Goal: Task Accomplishment & Management: Manage account settings

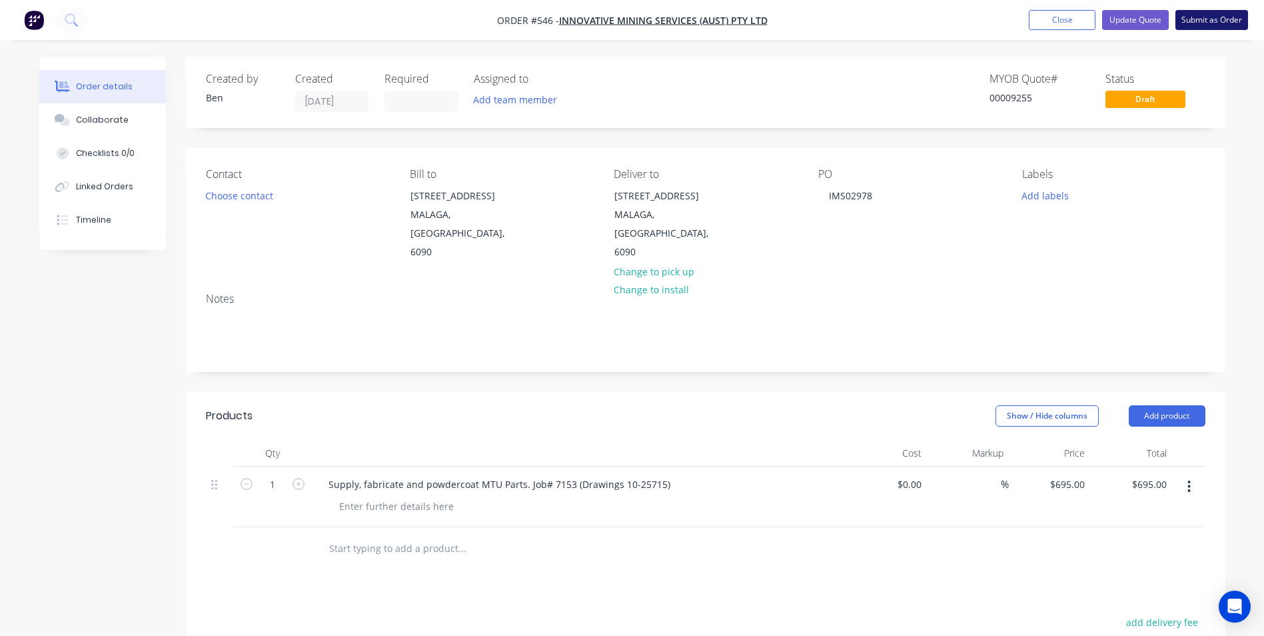
click at [1214, 20] on button "Submit as Order" at bounding box center [1212, 20] width 73 height 20
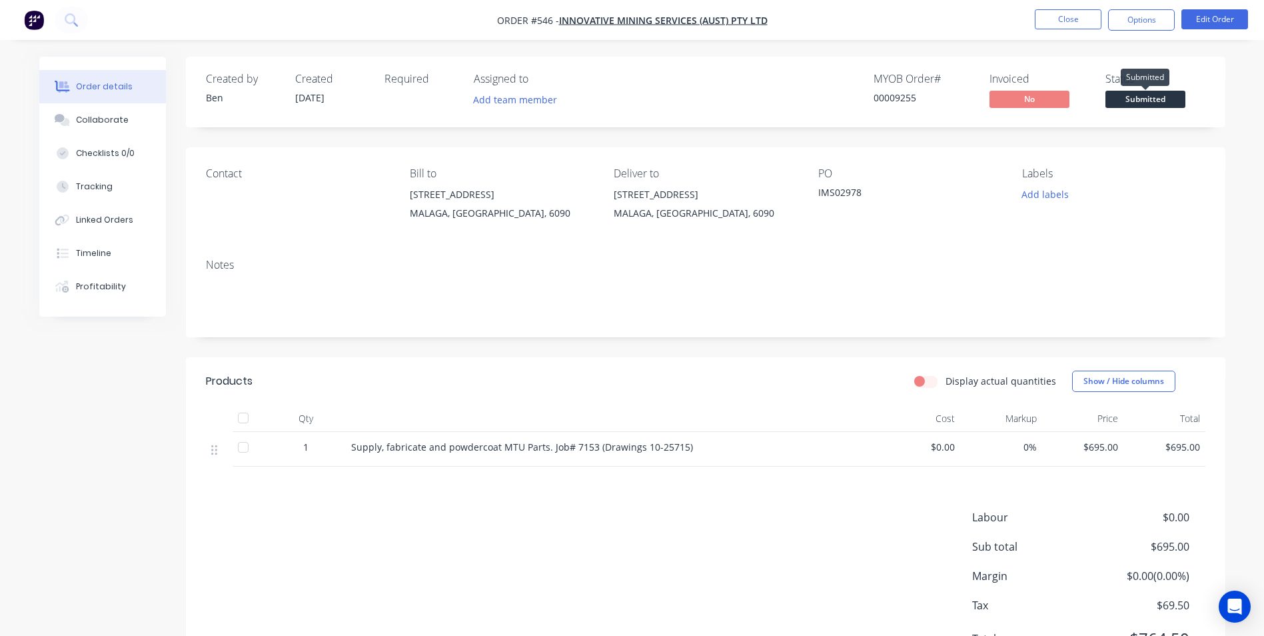
click at [1143, 101] on span "Submitted" at bounding box center [1146, 99] width 80 height 17
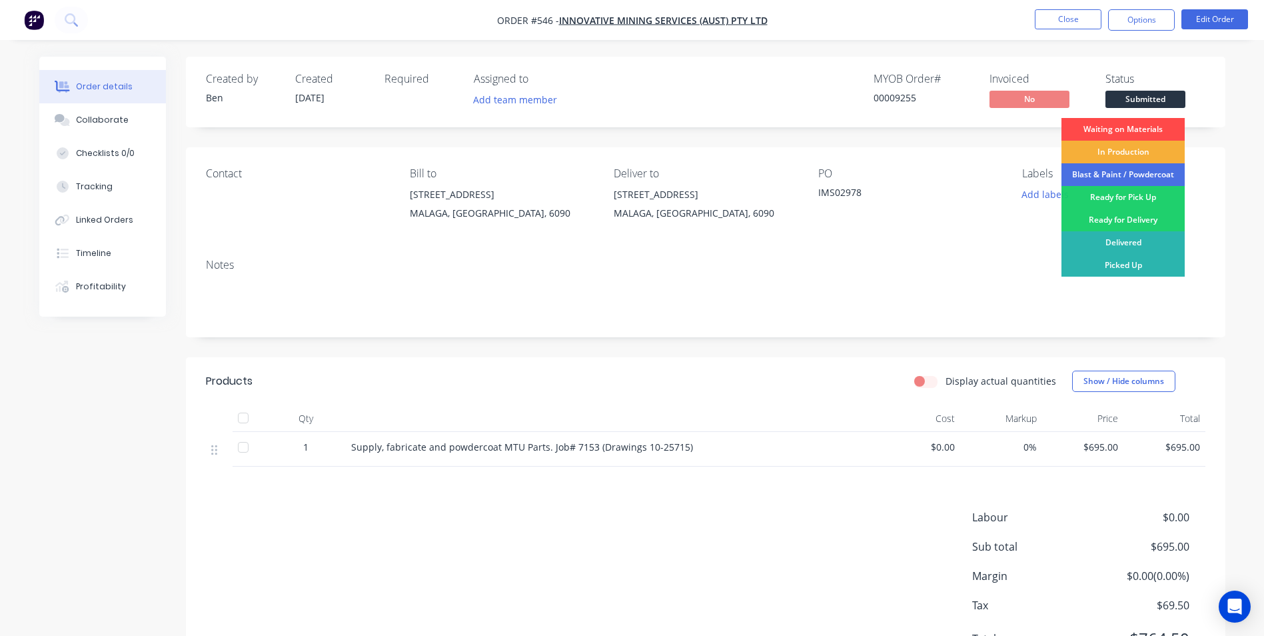
click at [1136, 135] on div "Waiting on Materials" at bounding box center [1123, 129] width 123 height 23
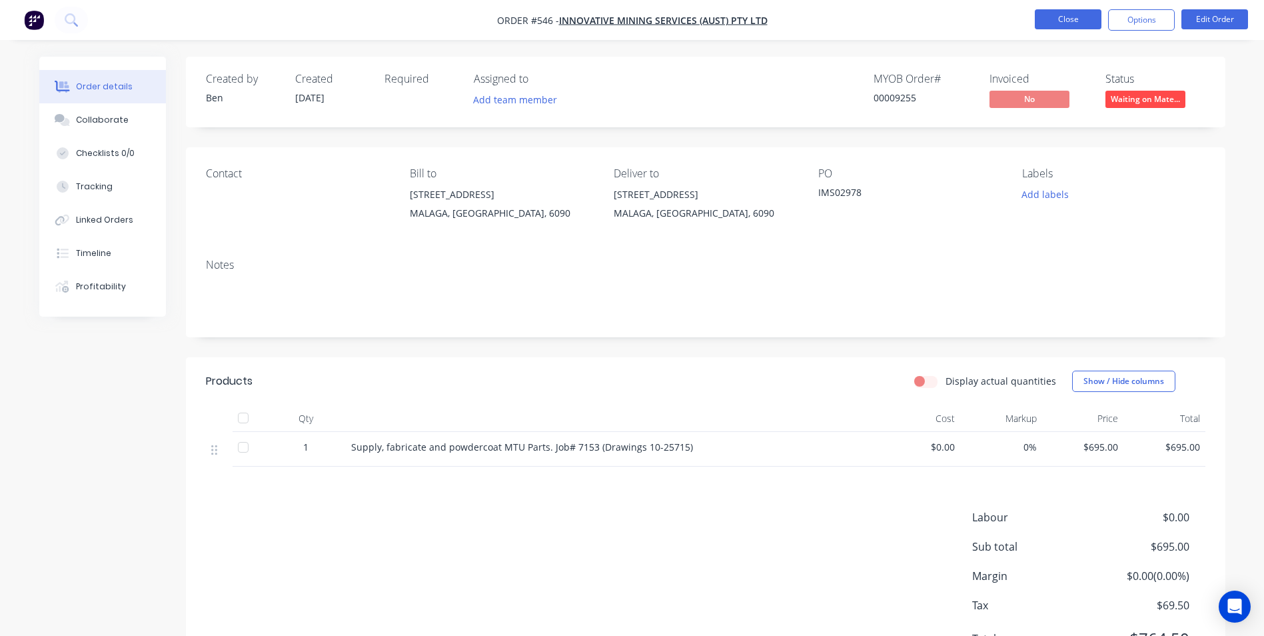
click at [1062, 18] on button "Close" at bounding box center [1068, 19] width 67 height 20
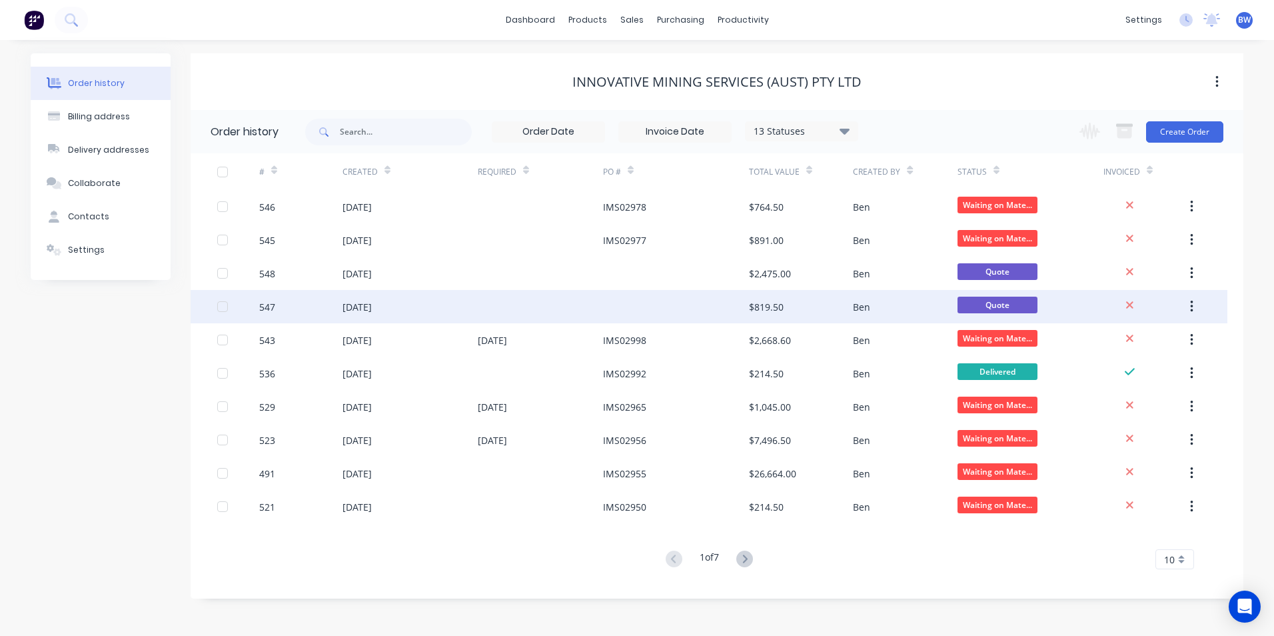
click at [605, 306] on div at bounding box center [676, 306] width 146 height 33
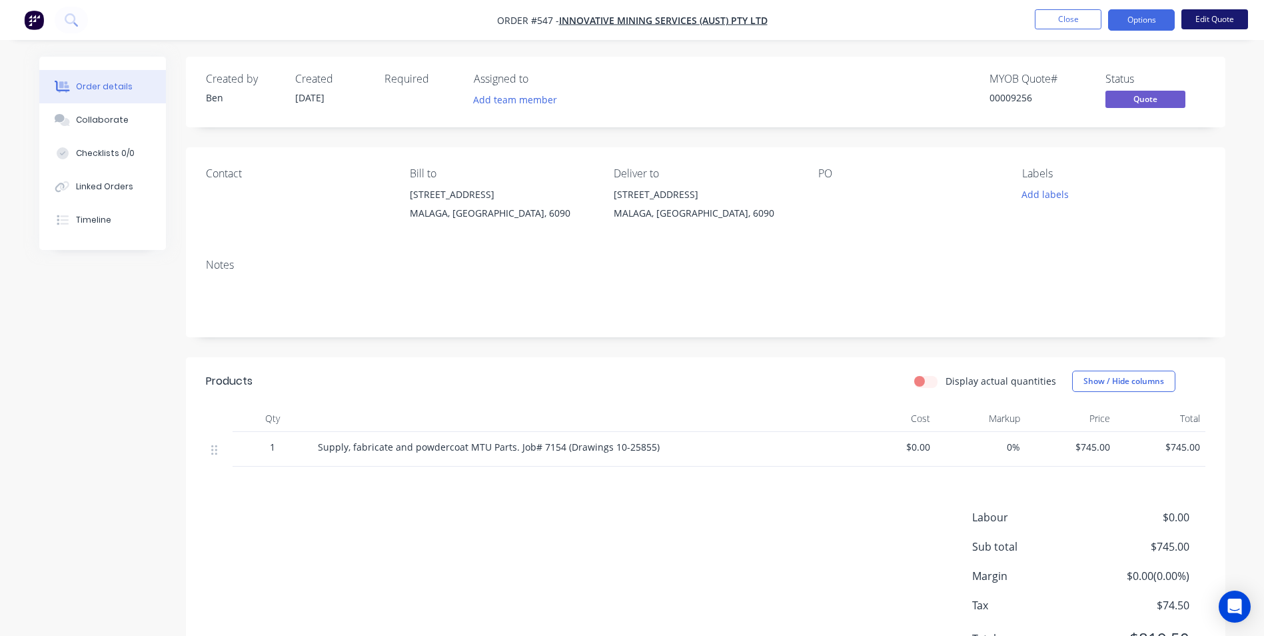
click at [1243, 19] on button "Edit Quote" at bounding box center [1215, 19] width 67 height 20
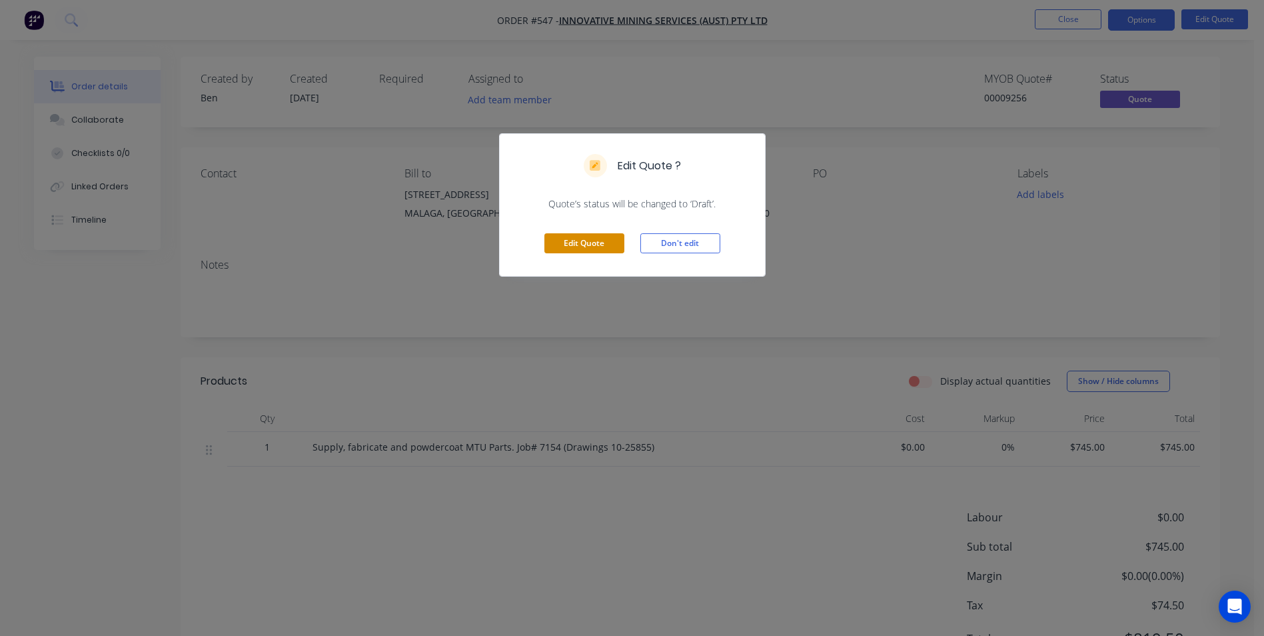
click at [562, 242] on button "Edit Quote" at bounding box center [584, 243] width 80 height 20
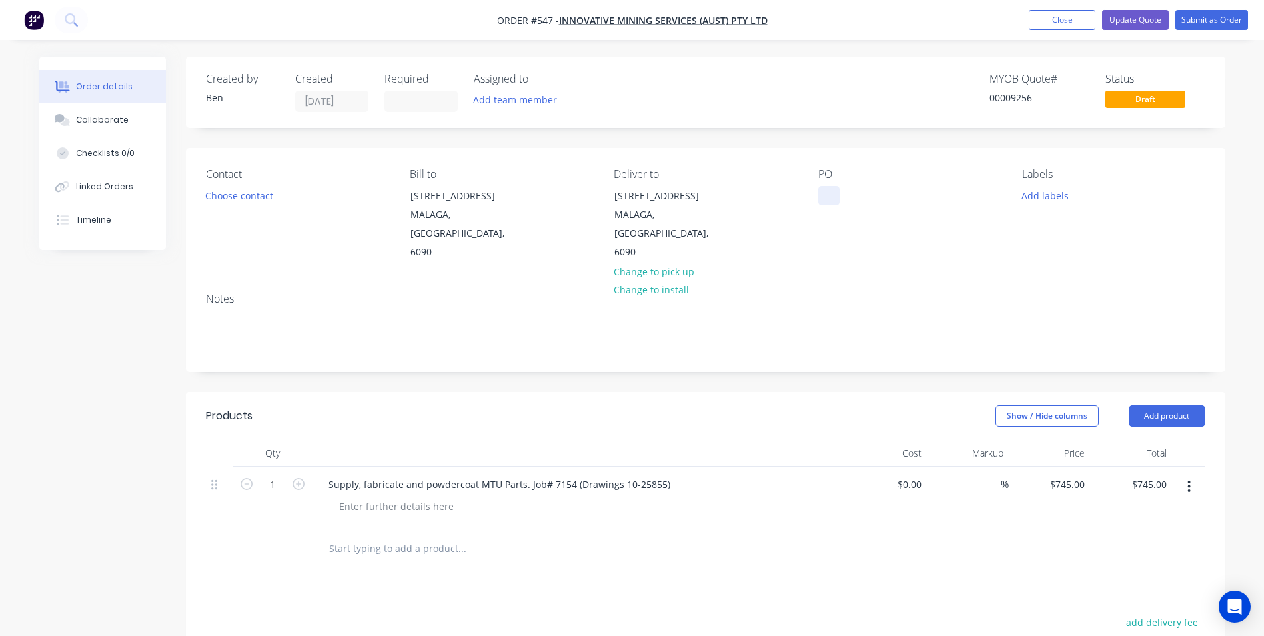
click at [826, 203] on div at bounding box center [828, 195] width 21 height 19
click at [425, 96] on input at bounding box center [421, 101] width 72 height 20
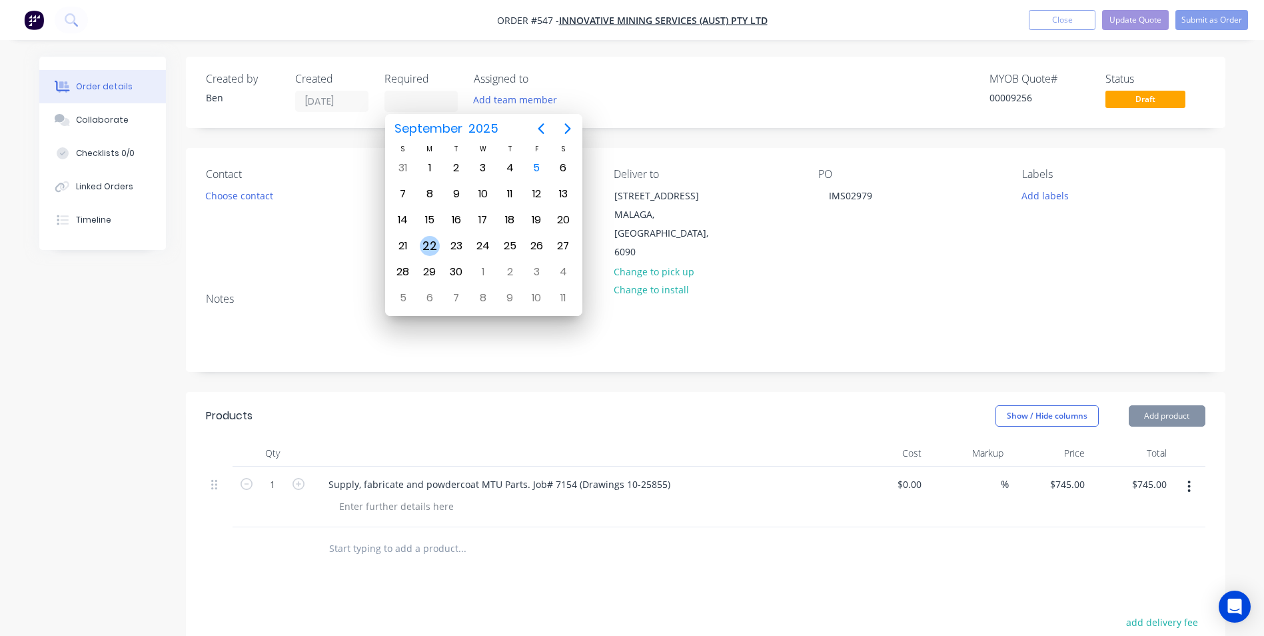
click at [435, 249] on div "22" at bounding box center [430, 246] width 20 height 20
type input "[DATE]"
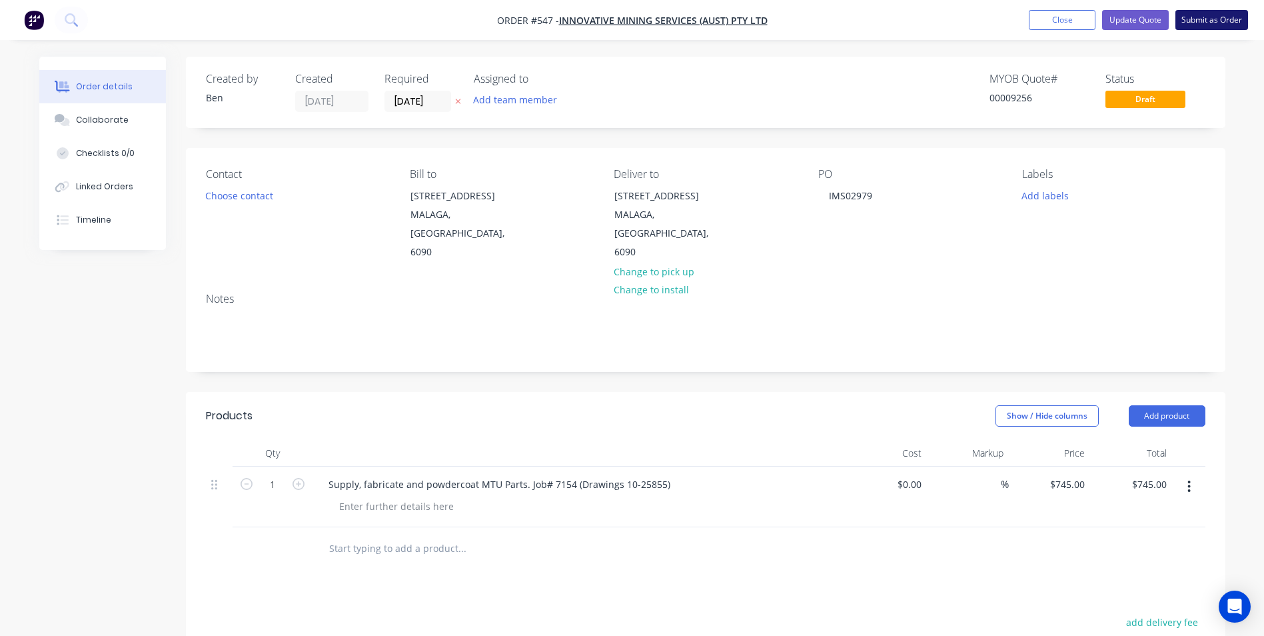
click at [1208, 20] on button "Submit as Order" at bounding box center [1212, 20] width 73 height 20
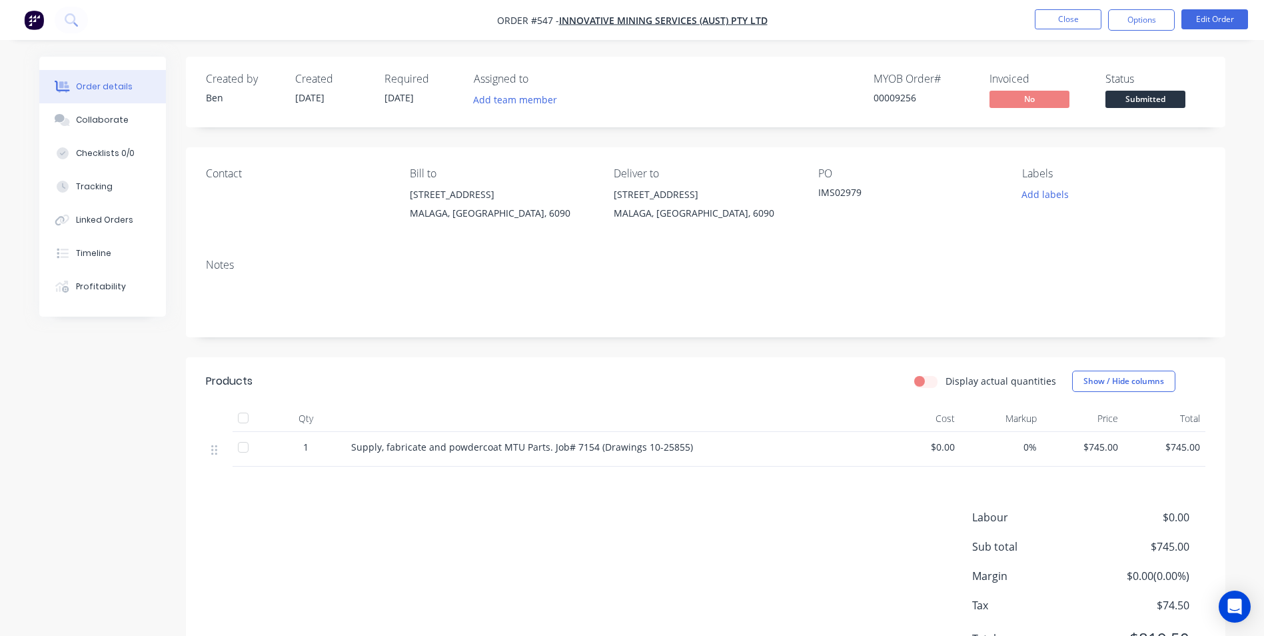
click at [1144, 98] on span "Submitted" at bounding box center [1146, 99] width 80 height 17
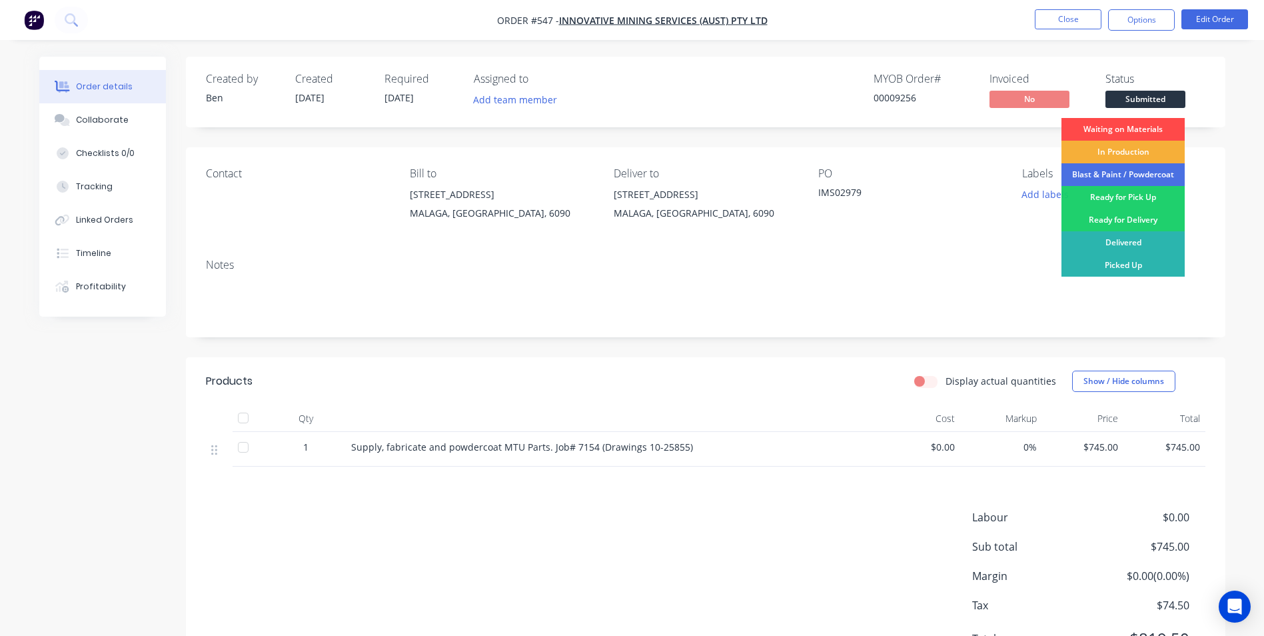
click at [1134, 124] on div "Waiting on Materials" at bounding box center [1123, 129] width 123 height 23
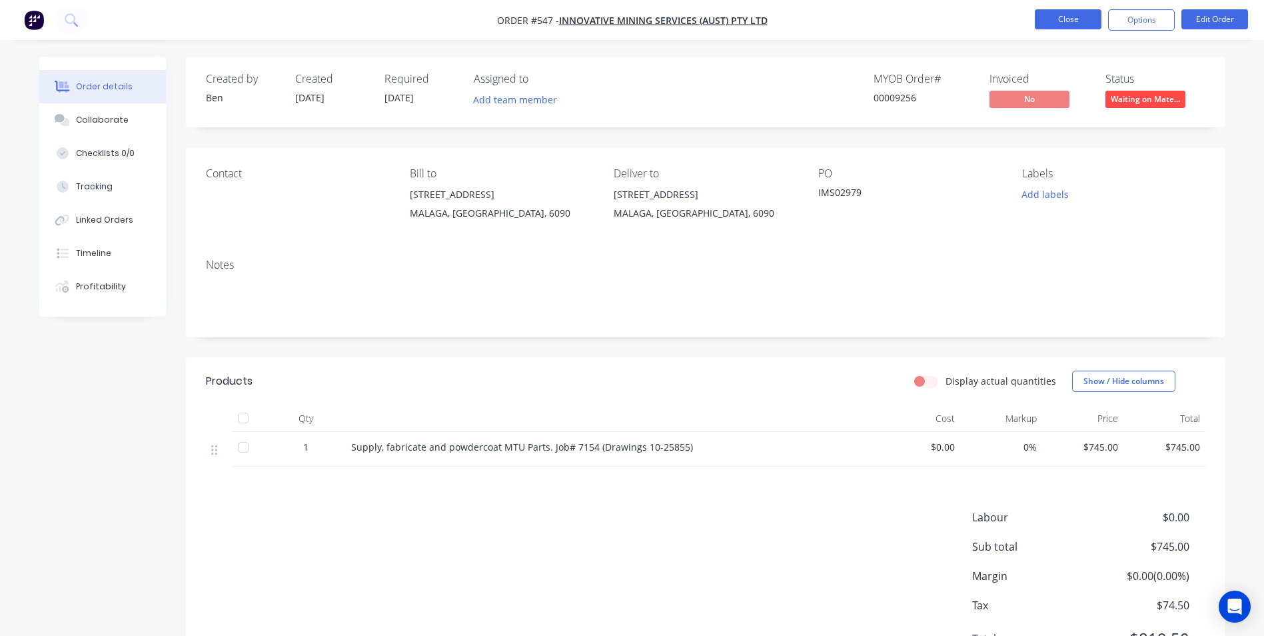
click at [1088, 27] on button "Close" at bounding box center [1068, 19] width 67 height 20
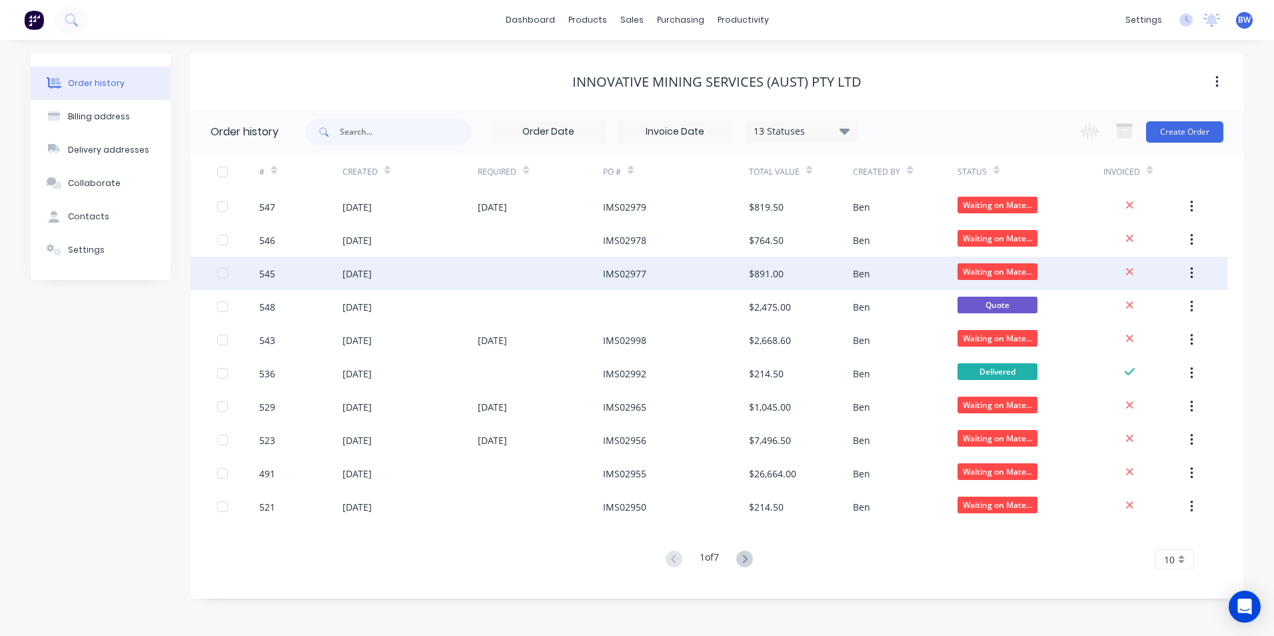
click at [535, 278] on div at bounding box center [540, 273] width 125 height 33
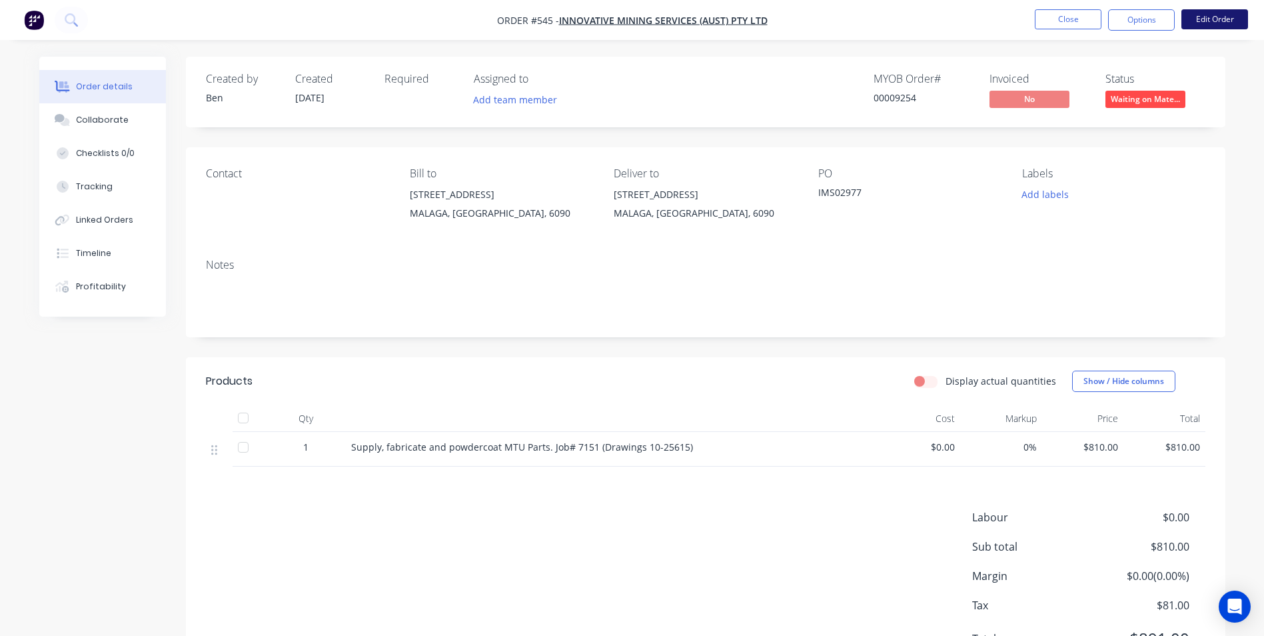
click at [1226, 24] on button "Edit Order" at bounding box center [1215, 19] width 67 height 20
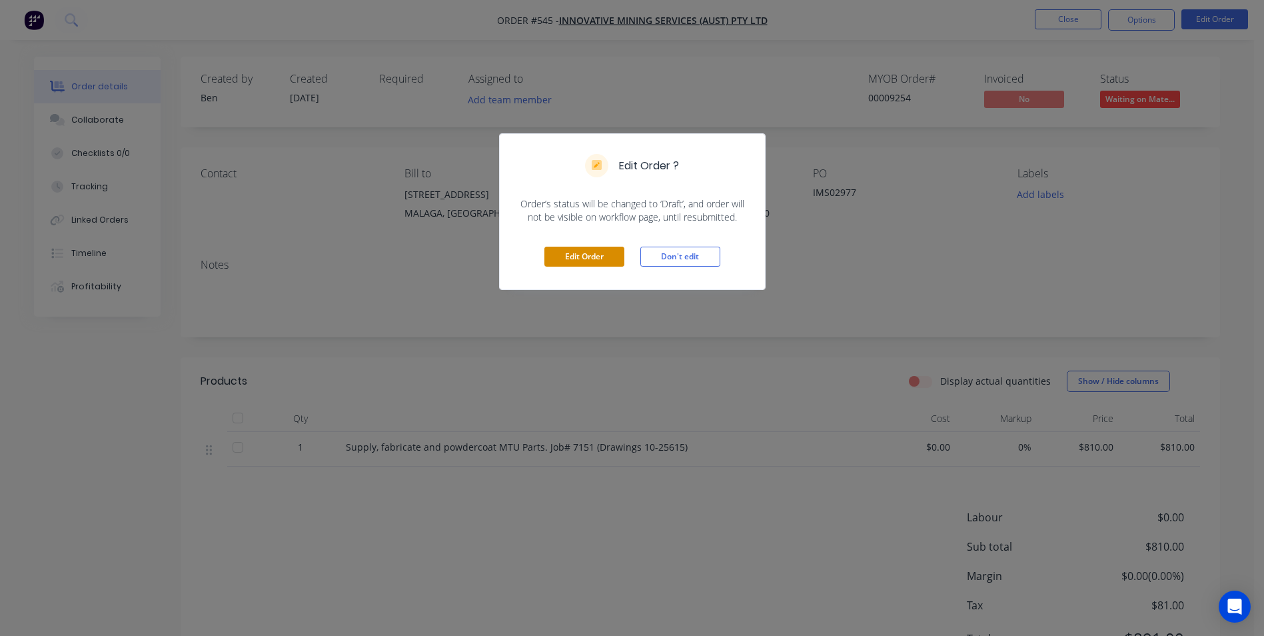
click at [587, 255] on button "Edit Order" at bounding box center [584, 257] width 80 height 20
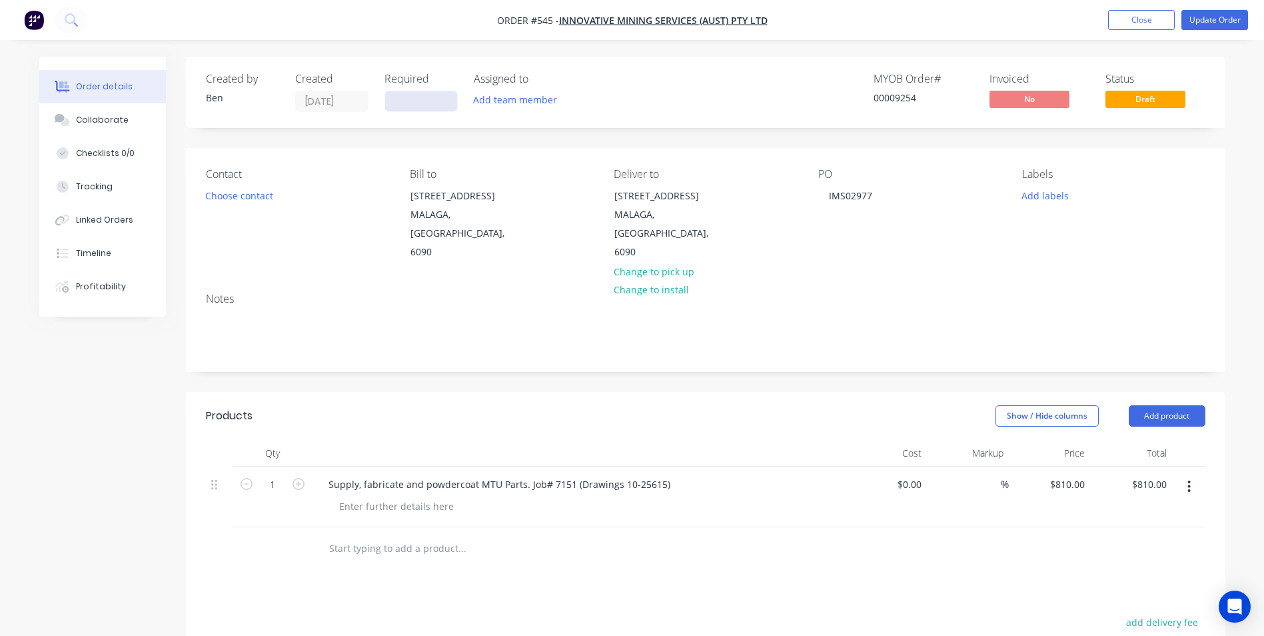
click at [419, 108] on input at bounding box center [421, 101] width 72 height 20
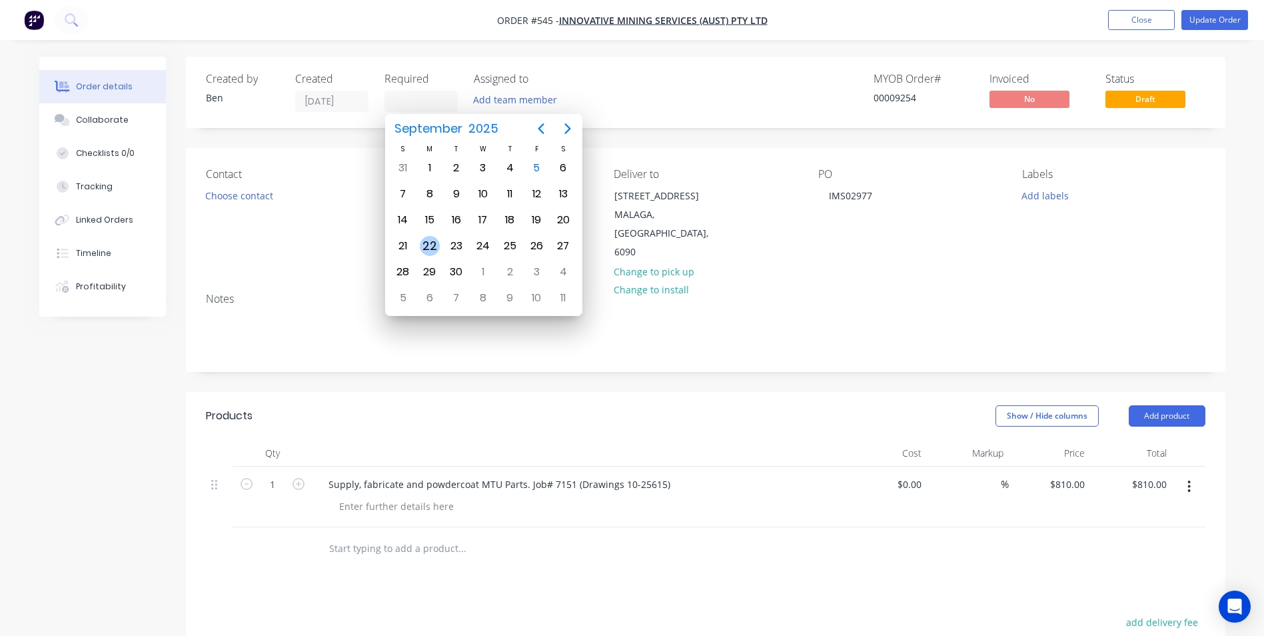
click at [430, 238] on div "22" at bounding box center [430, 246] width 20 height 20
type input "[DATE]"
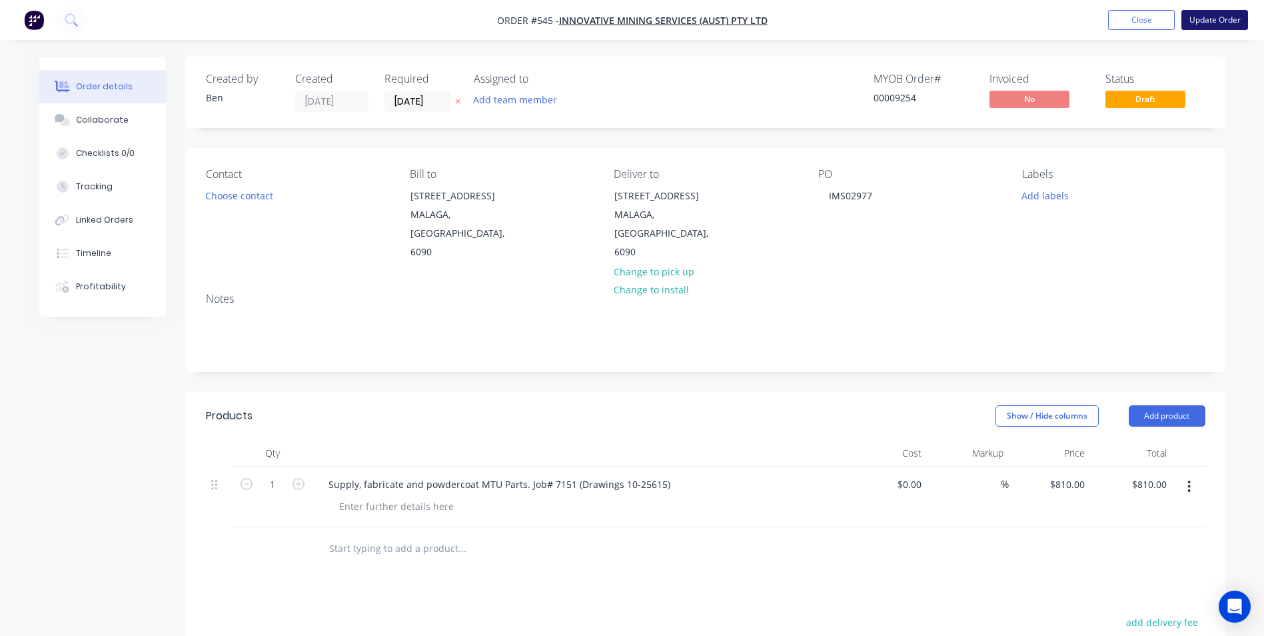
click at [1225, 24] on button "Update Order" at bounding box center [1215, 20] width 67 height 20
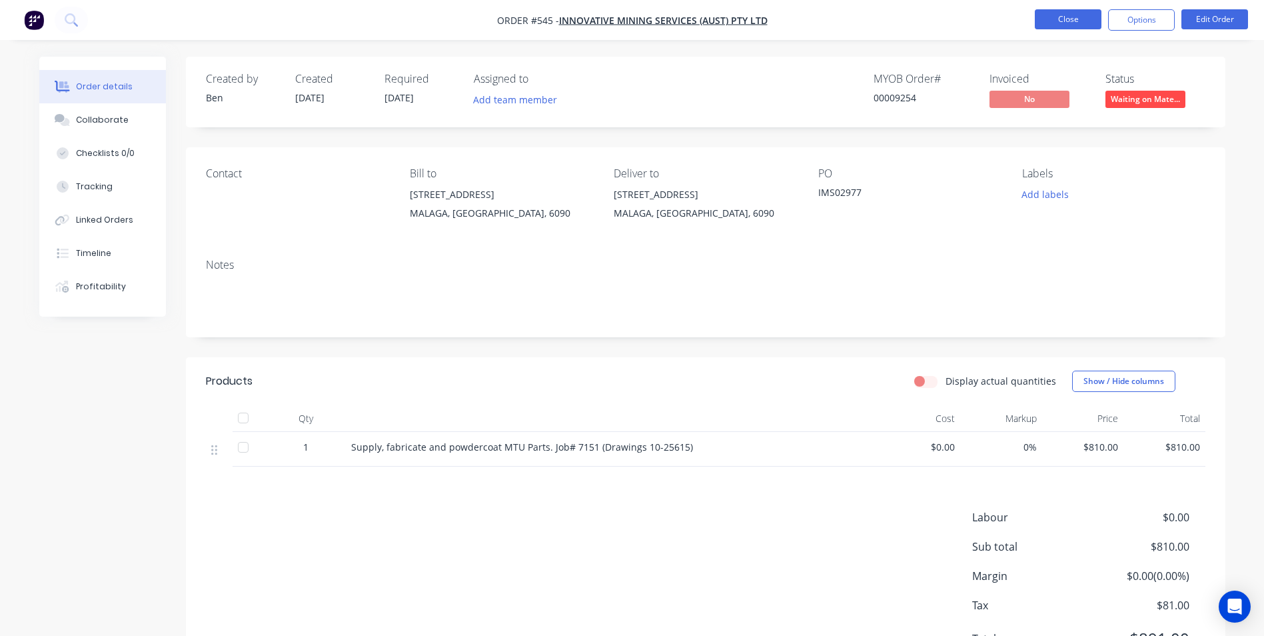
click at [1087, 26] on button "Close" at bounding box center [1068, 19] width 67 height 20
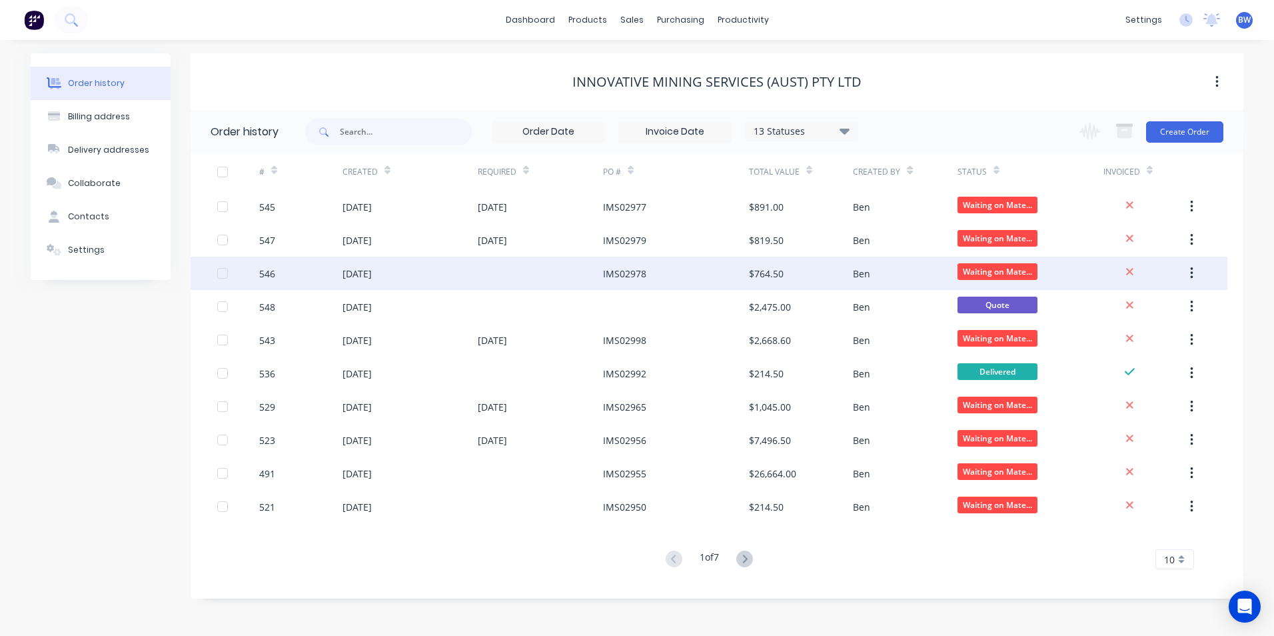
click at [612, 275] on div "IMS02978" at bounding box center [624, 274] width 43 height 14
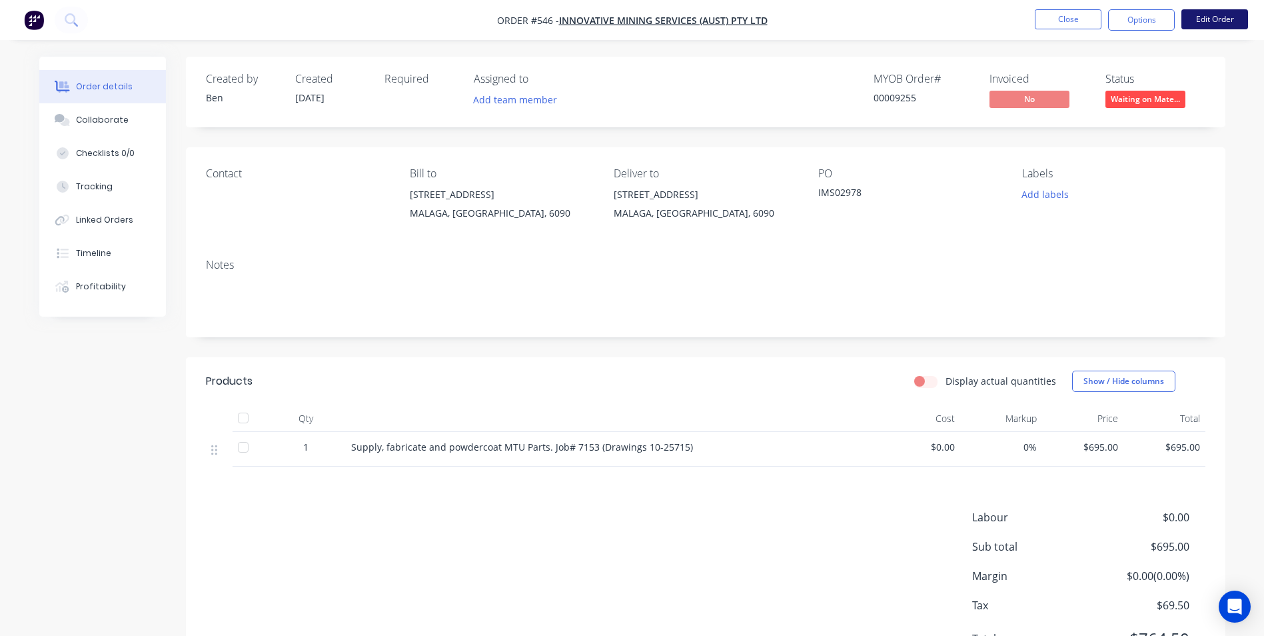
click at [1209, 21] on button "Edit Order" at bounding box center [1215, 19] width 67 height 20
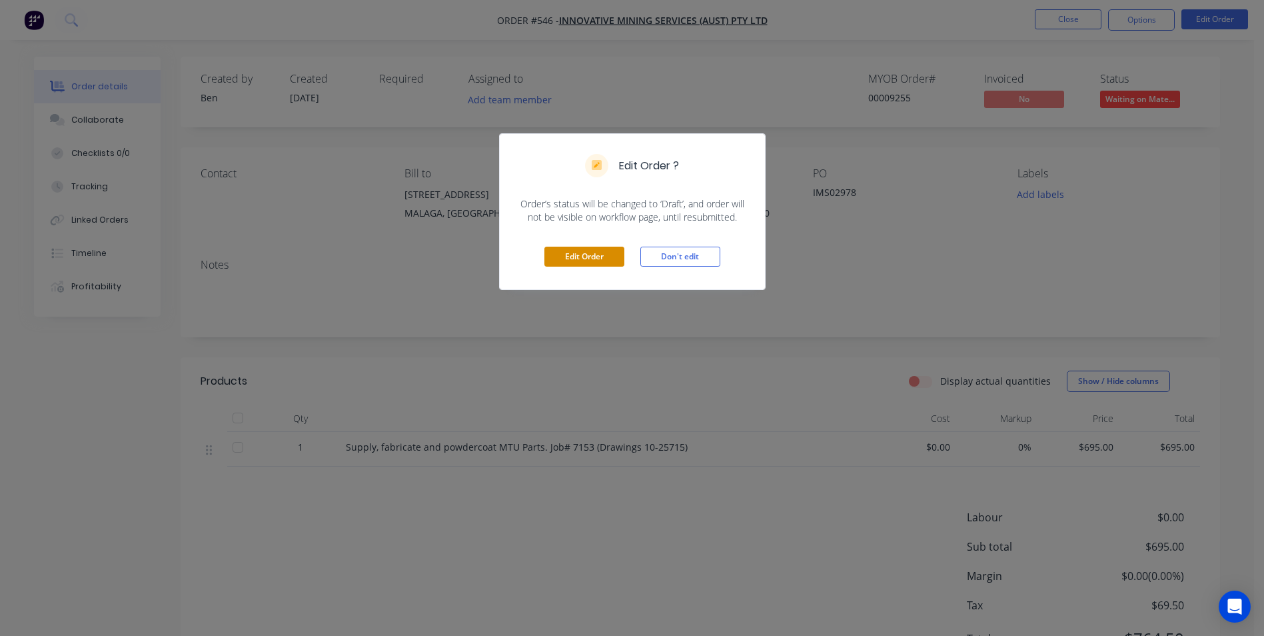
click at [570, 255] on button "Edit Order" at bounding box center [584, 257] width 80 height 20
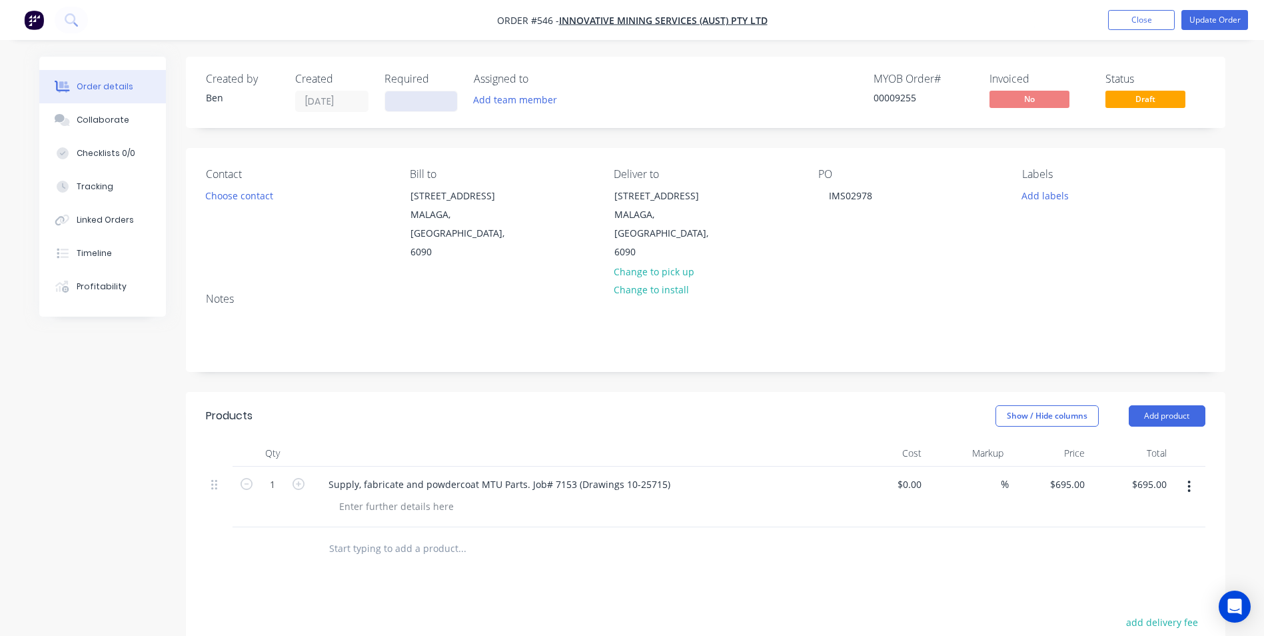
click at [413, 100] on input at bounding box center [421, 101] width 72 height 20
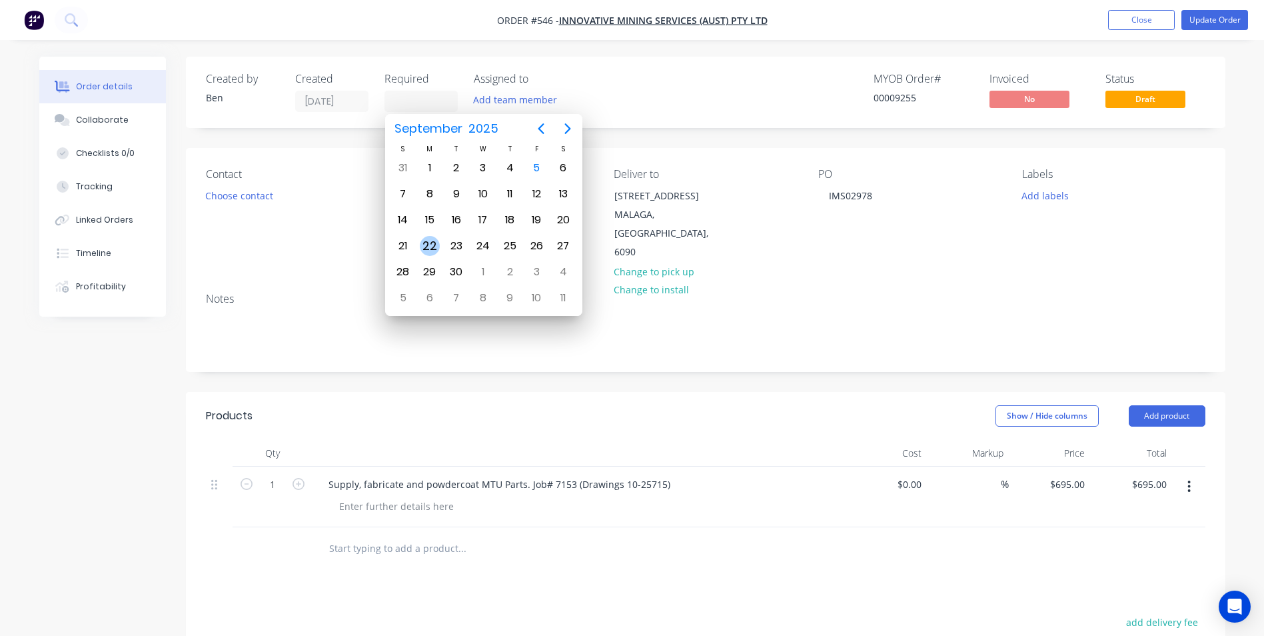
click at [429, 253] on div "22" at bounding box center [430, 246] width 20 height 20
type input "[DATE]"
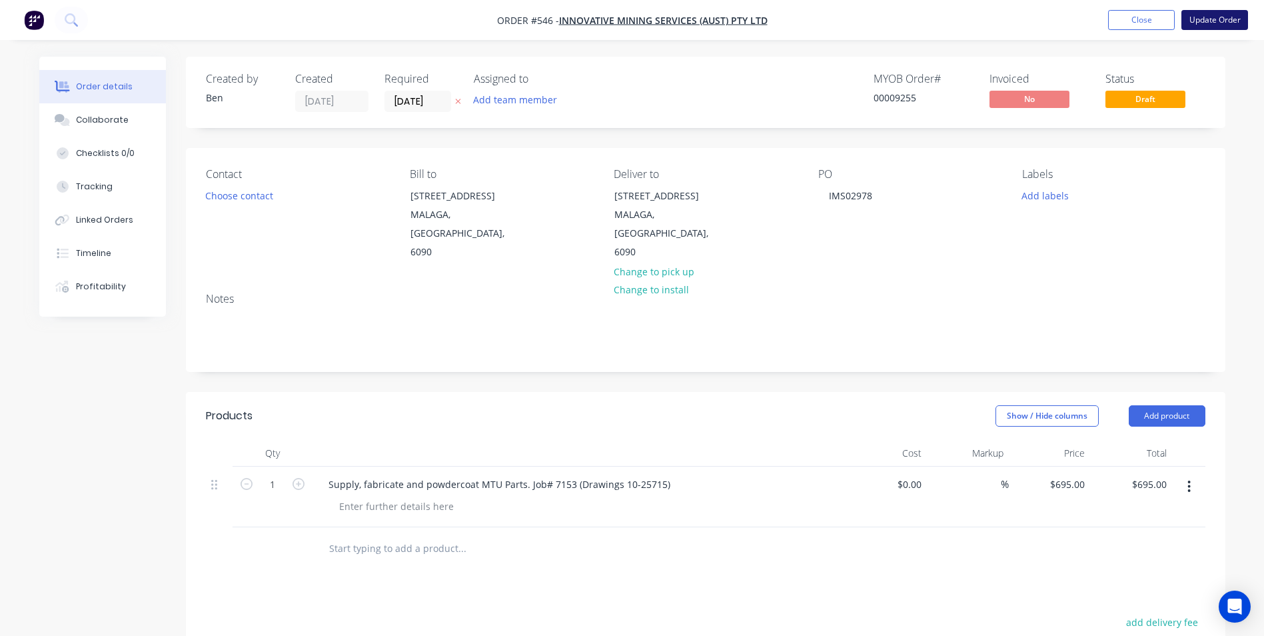
click at [1241, 22] on button "Update Order" at bounding box center [1215, 20] width 67 height 20
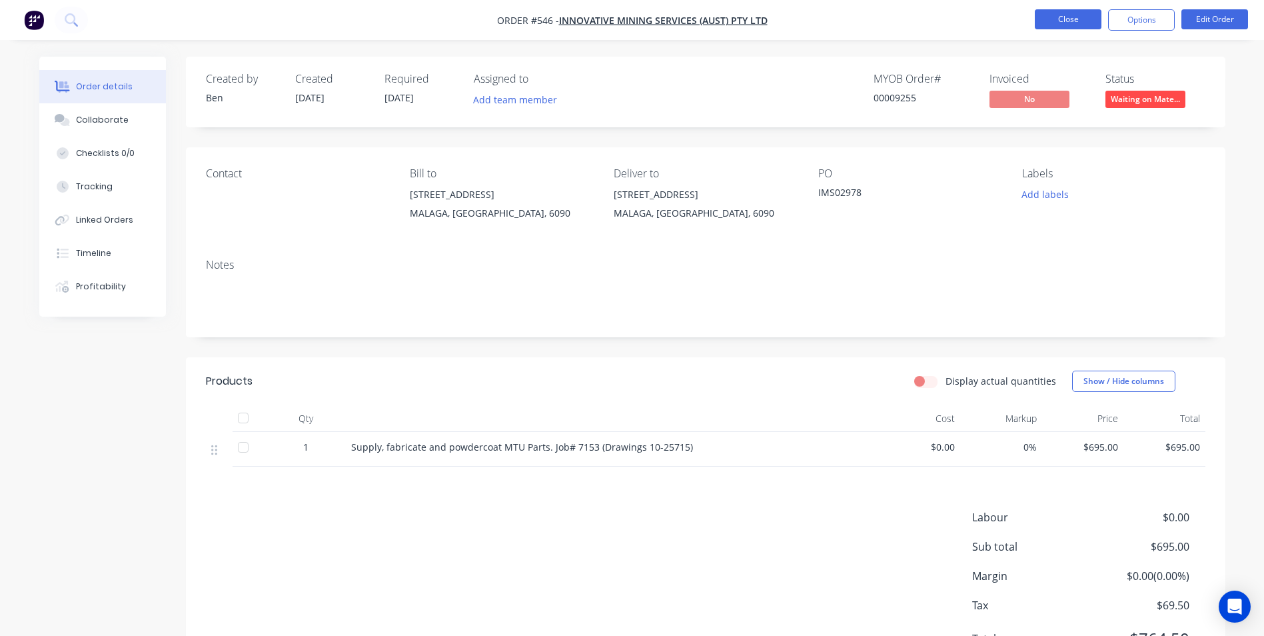
click at [1050, 16] on button "Close" at bounding box center [1068, 19] width 67 height 20
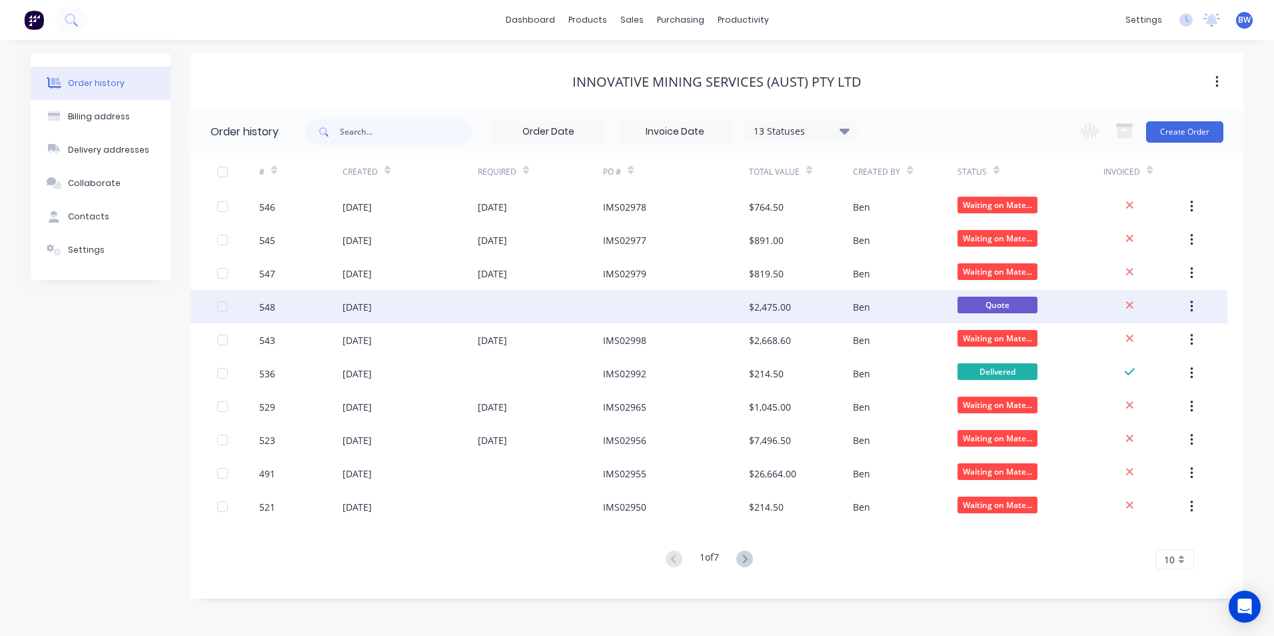
click at [790, 301] on div "$2,475.00" at bounding box center [770, 307] width 42 height 14
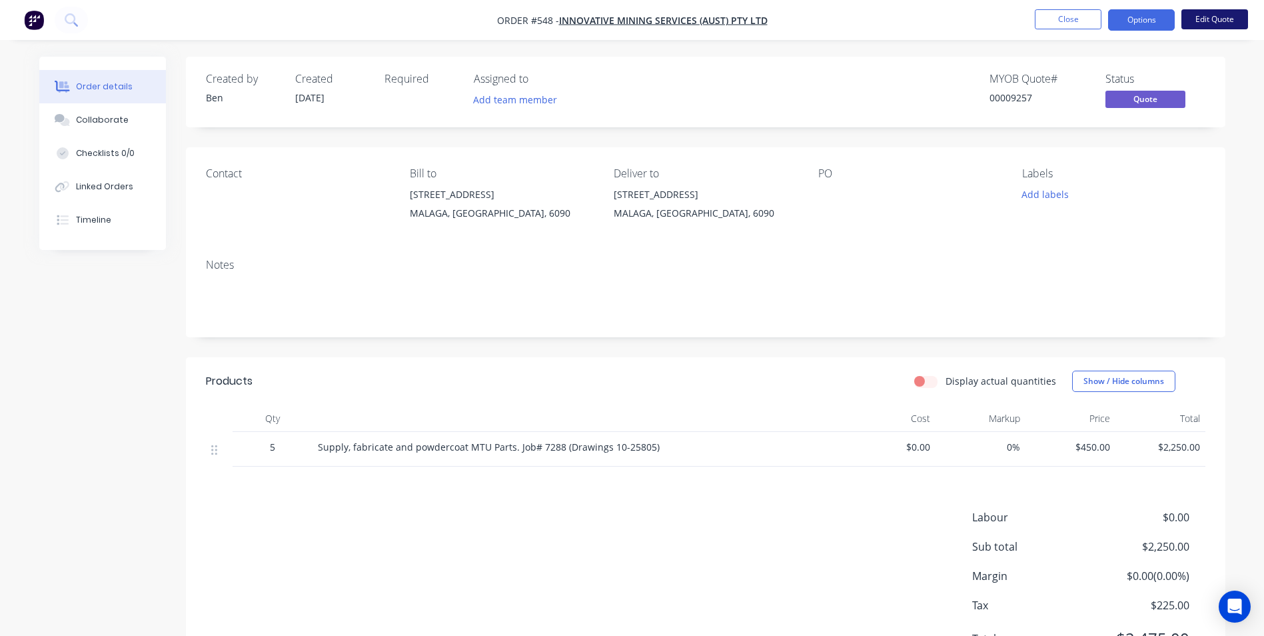
click at [1204, 18] on button "Edit Quote" at bounding box center [1215, 19] width 67 height 20
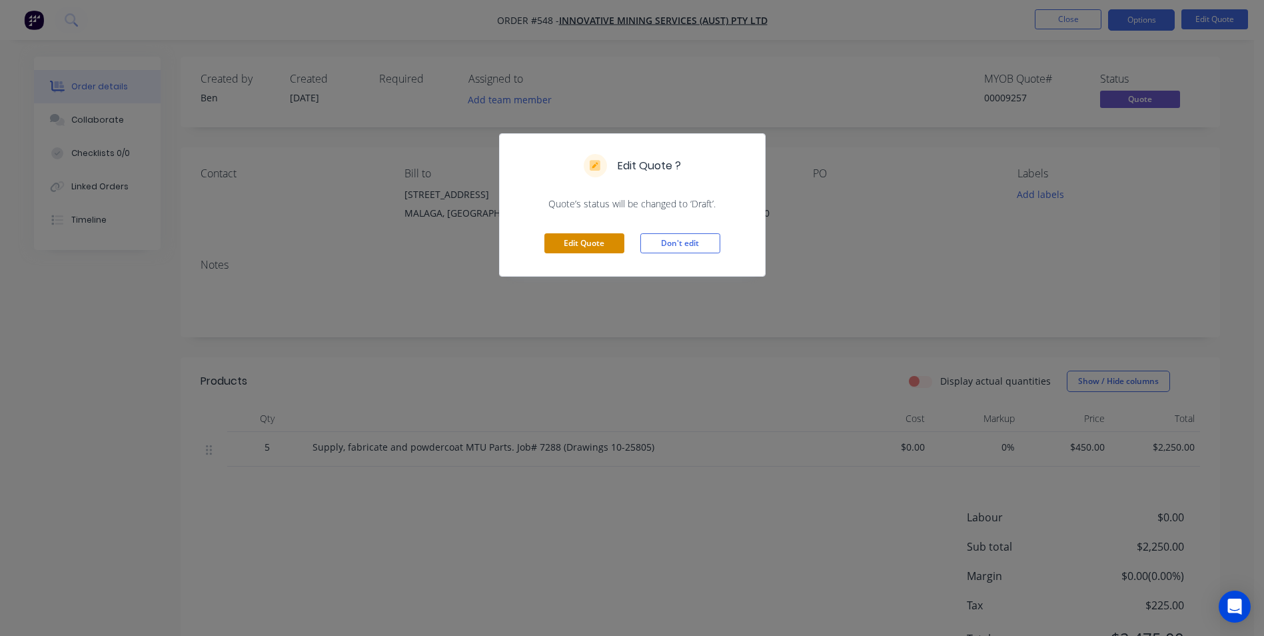
click at [589, 240] on button "Edit Quote" at bounding box center [584, 243] width 80 height 20
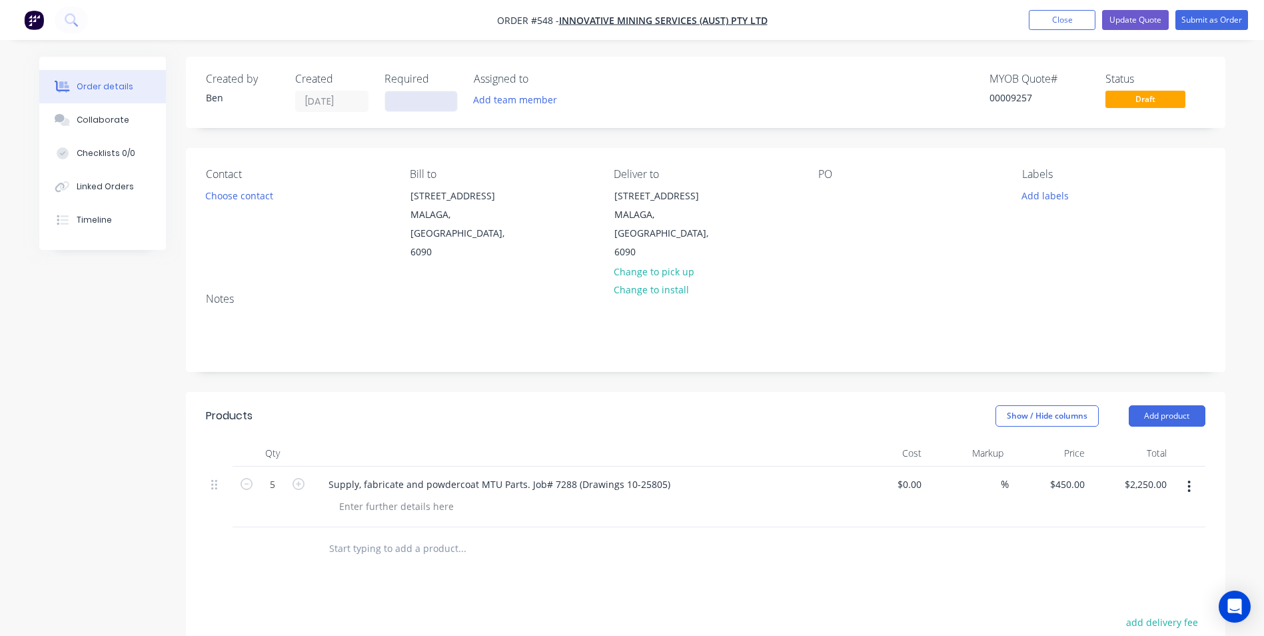
click at [443, 109] on input at bounding box center [421, 101] width 72 height 20
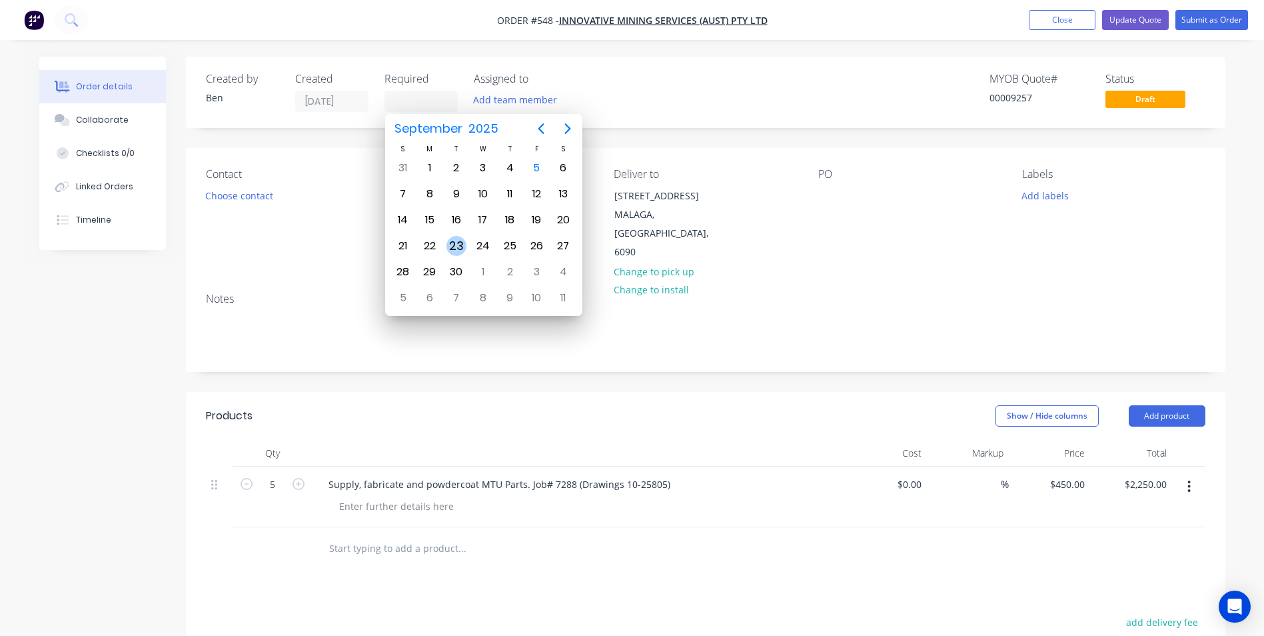
click at [450, 238] on div "23" at bounding box center [456, 246] width 20 height 20
type input "[DATE]"
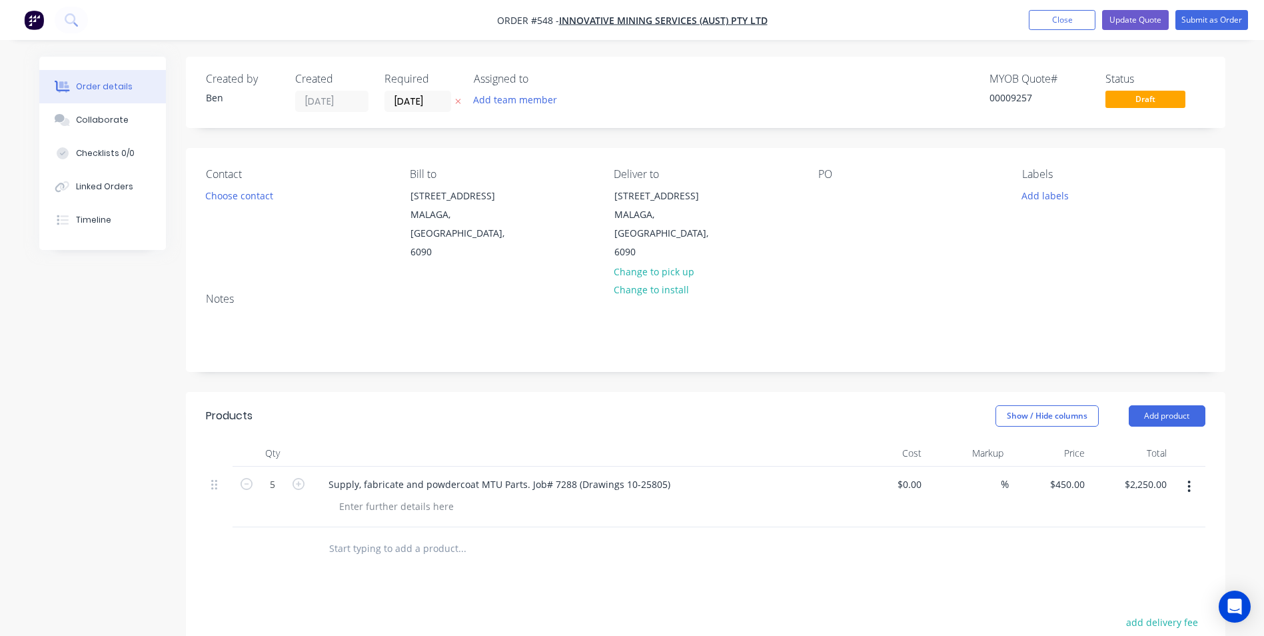
click at [846, 200] on div "PO" at bounding box center [909, 215] width 183 height 94
click at [839, 191] on div at bounding box center [828, 195] width 21 height 19
click at [1207, 18] on button "Submit as Order" at bounding box center [1212, 20] width 73 height 20
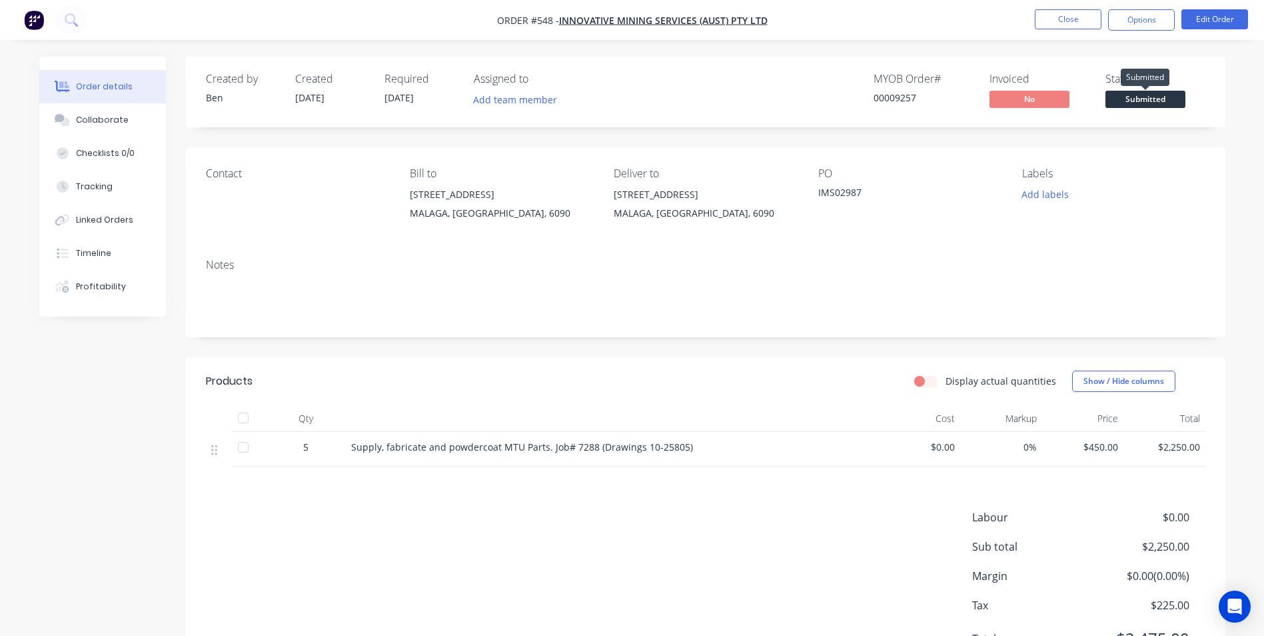
click at [1154, 99] on span "Submitted" at bounding box center [1146, 99] width 80 height 17
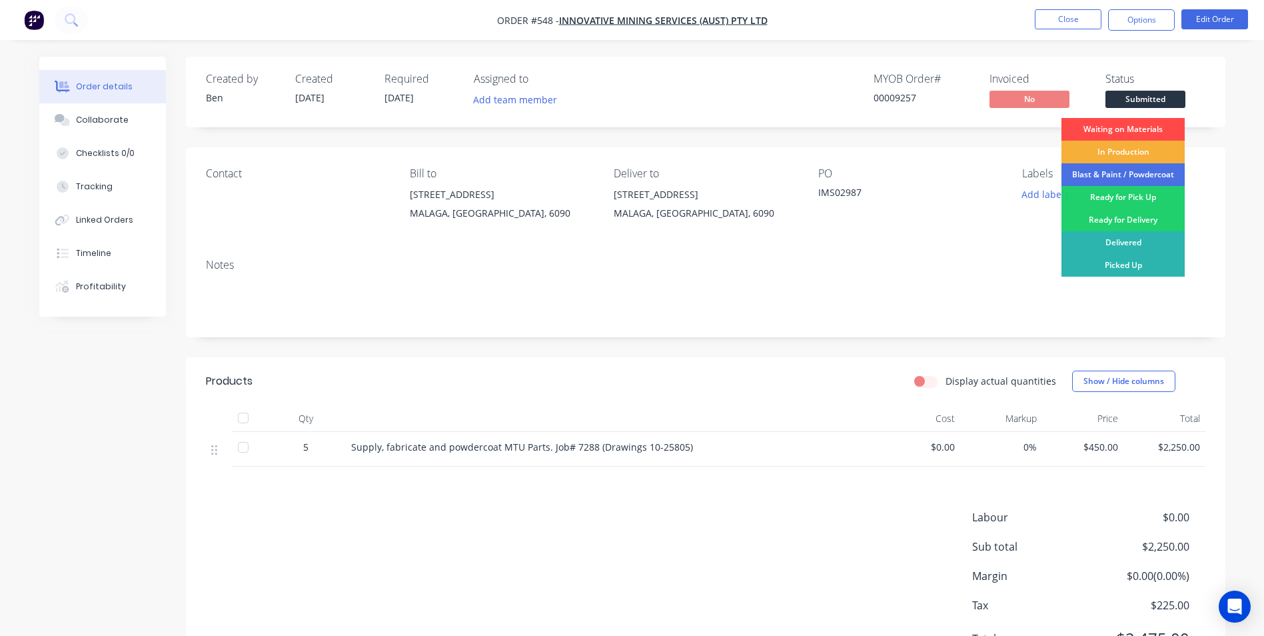
click at [1132, 123] on div "Waiting on Materials" at bounding box center [1123, 129] width 123 height 23
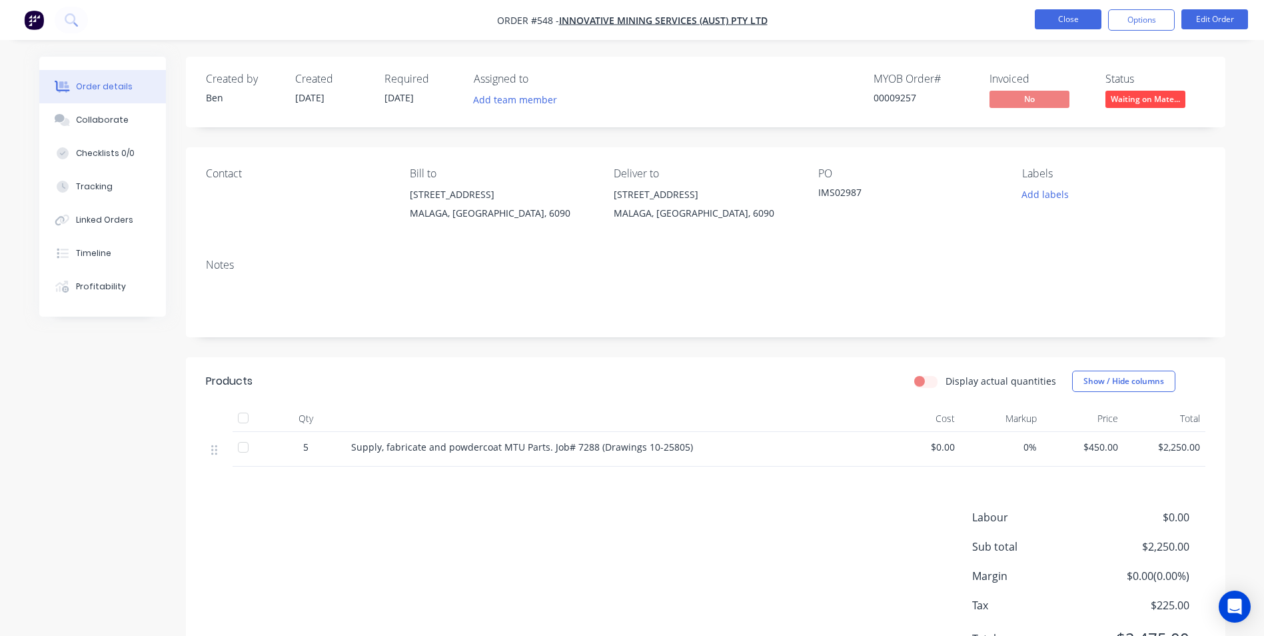
click at [1082, 25] on button "Close" at bounding box center [1068, 19] width 67 height 20
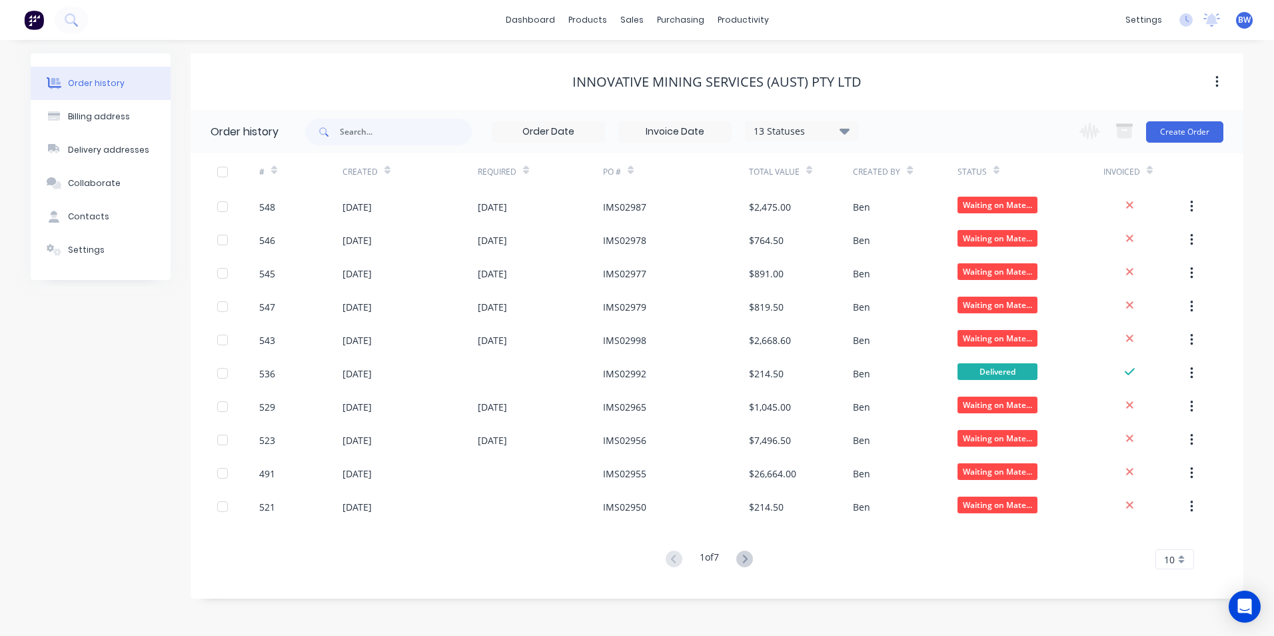
click at [1183, 561] on div "10" at bounding box center [1175, 559] width 39 height 20
click at [1172, 530] on div "35" at bounding box center [1174, 536] width 37 height 23
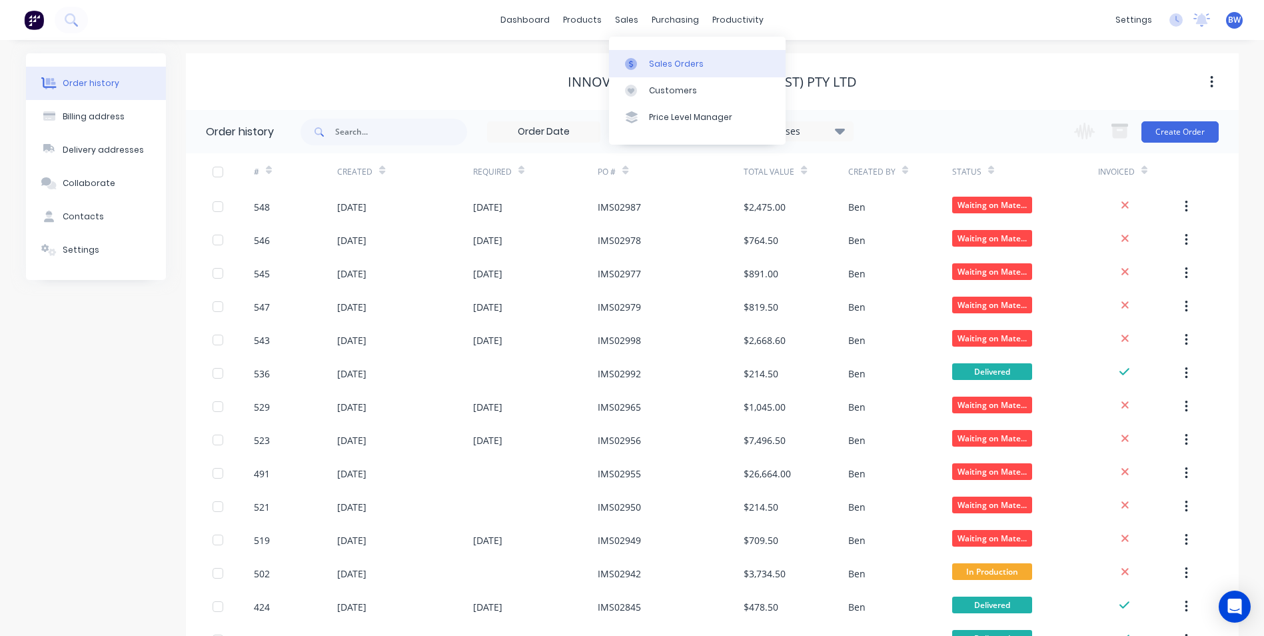
click at [644, 68] on div at bounding box center [635, 64] width 20 height 12
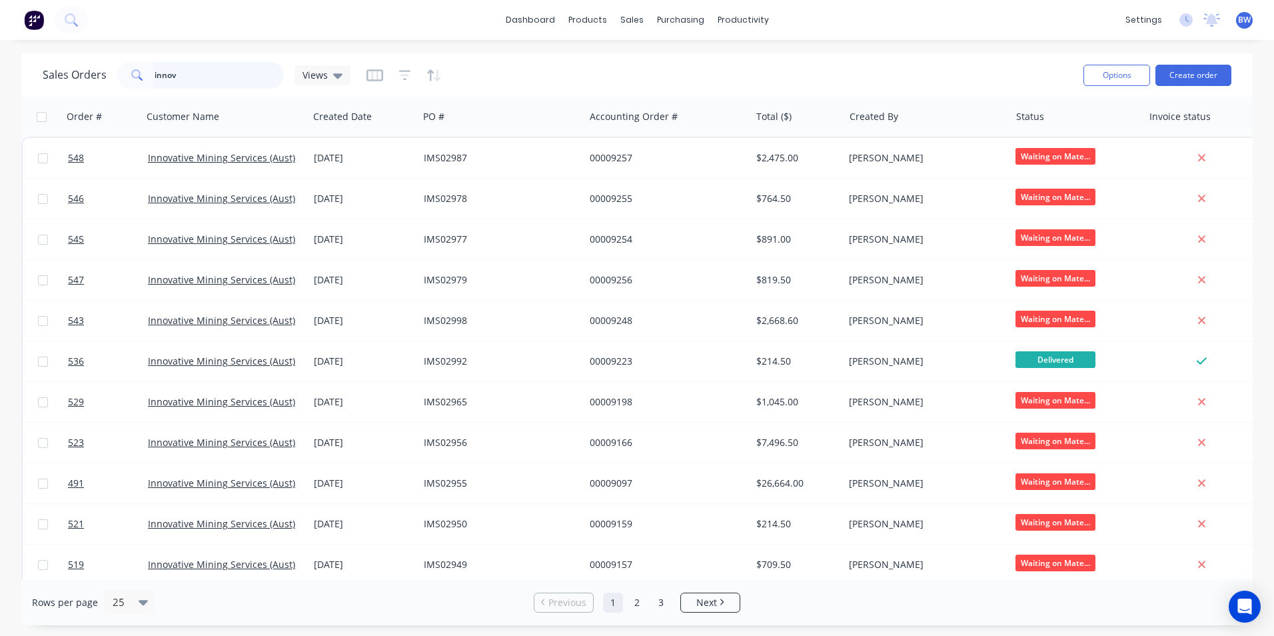
click at [195, 70] on input "innov" at bounding box center [220, 75] width 130 height 27
type input "i"
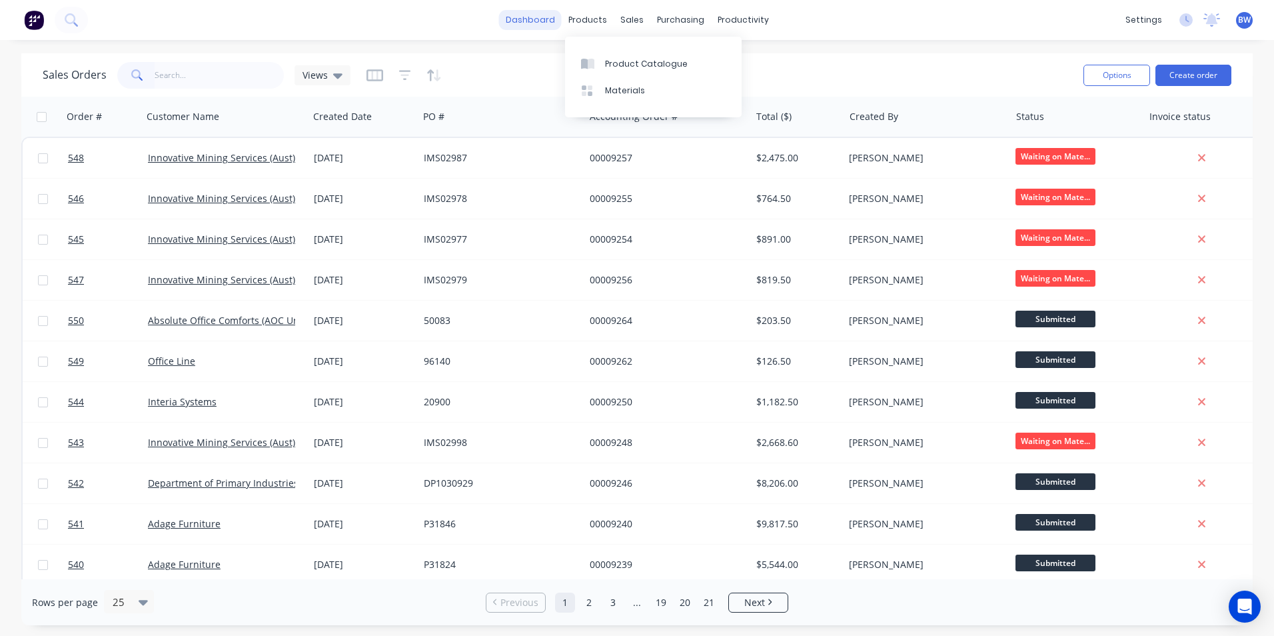
click at [535, 19] on link "dashboard" at bounding box center [530, 20] width 63 height 20
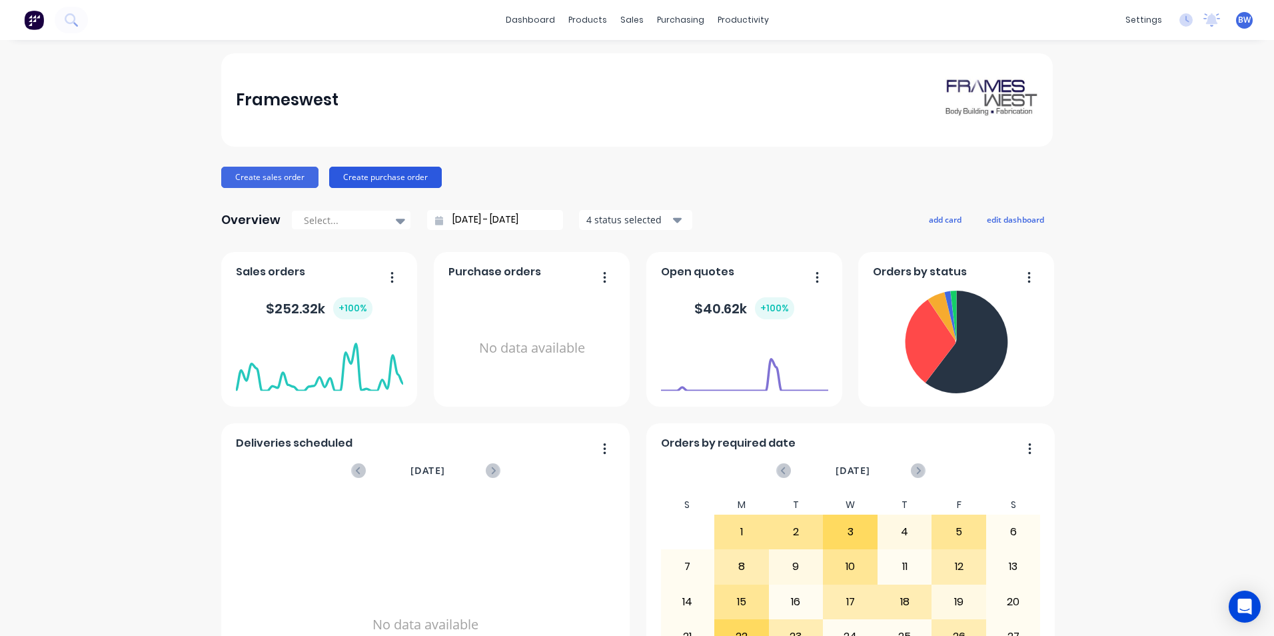
click at [396, 216] on icon at bounding box center [400, 220] width 9 height 15
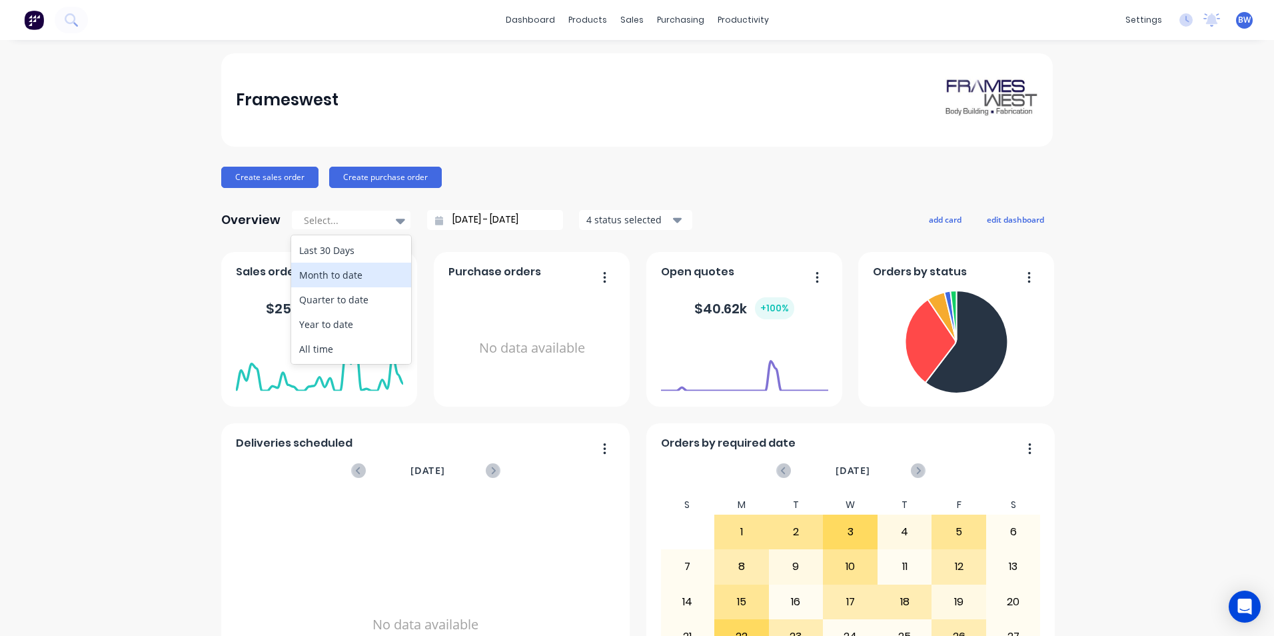
click at [373, 266] on div "Month to date" at bounding box center [351, 275] width 120 height 25
type input "[DATE] - [DATE]"
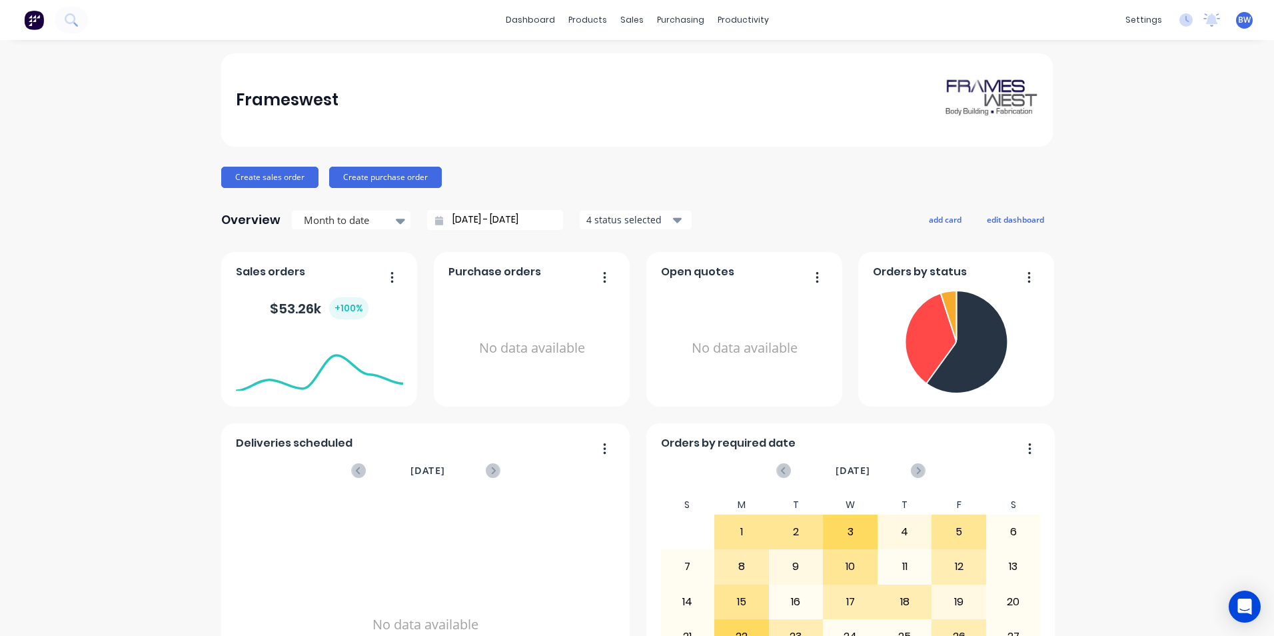
click at [637, 217] on div "4 status selected" at bounding box center [628, 220] width 84 height 14
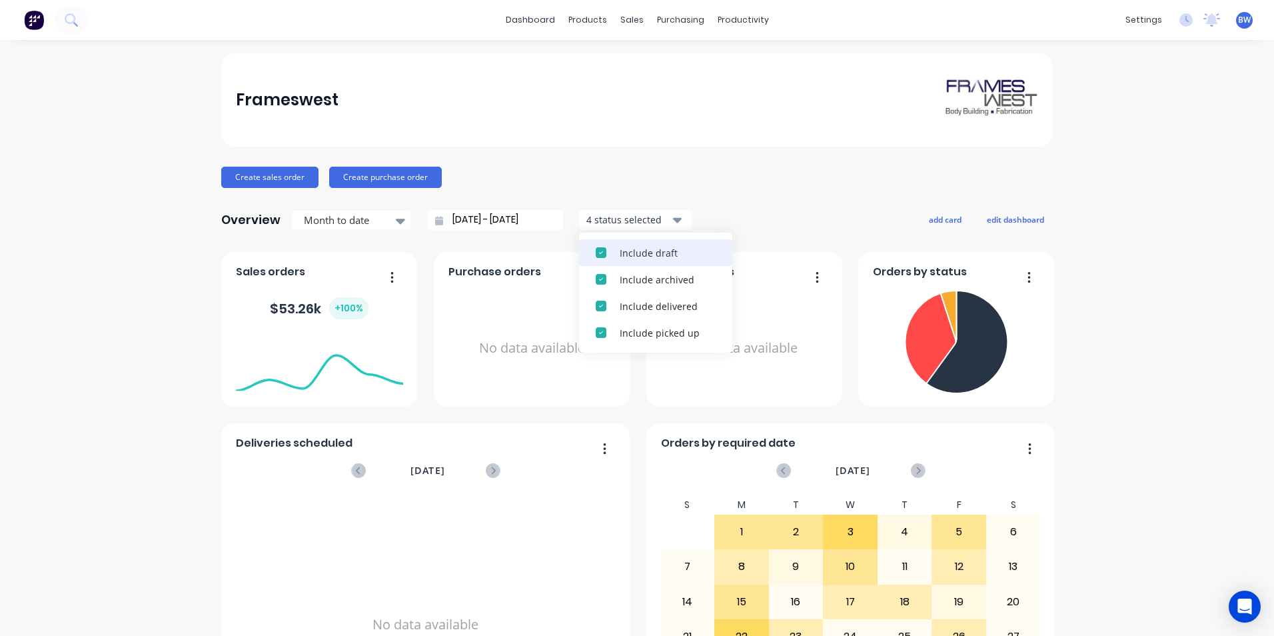
click at [636, 253] on div "Include draft" at bounding box center [668, 253] width 96 height 14
click at [636, 253] on div "Include archived" at bounding box center [668, 253] width 96 height 14
click at [708, 195] on div "Frameswest Create sales order Create purchase order Overview Month to date [DAT…" at bounding box center [637, 401] width 832 height 696
